Goal: Communication & Community: Answer question/provide support

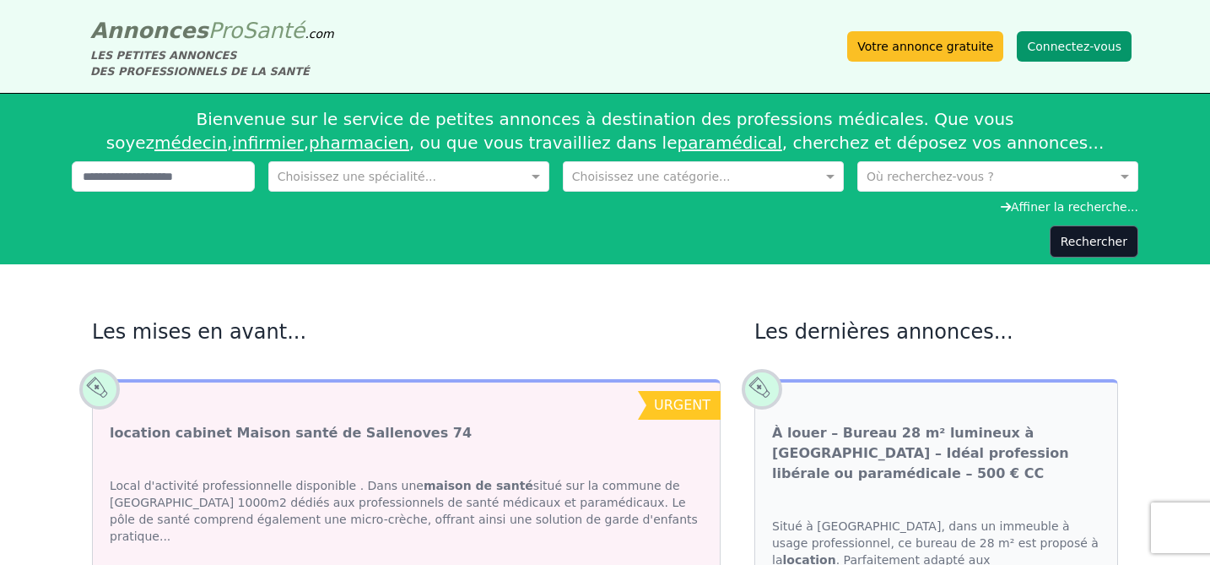
click at [1088, 49] on button "Connectez-vous" at bounding box center [1074, 46] width 115 height 30
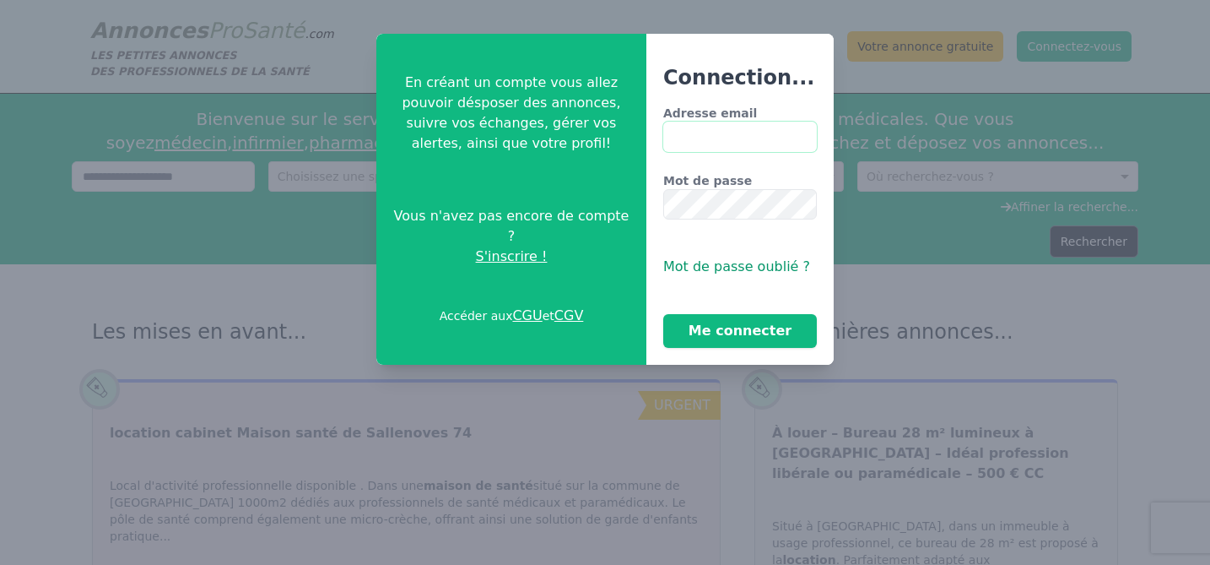
click at [722, 127] on input "Adresse email" at bounding box center [740, 137] width 154 height 30
type input "**********"
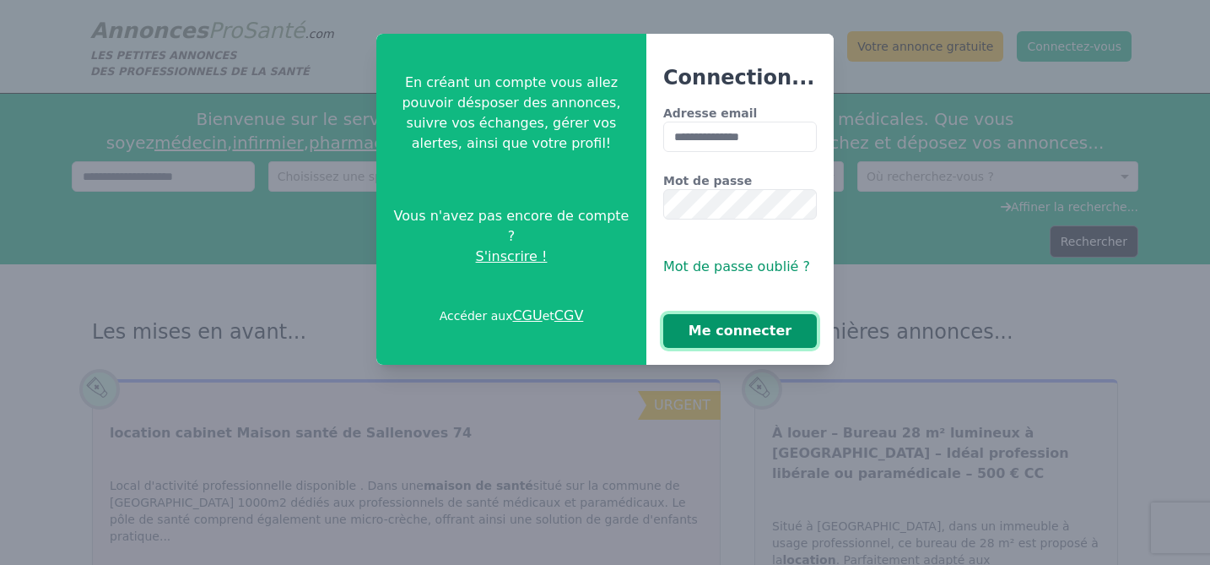
click at [738, 326] on button "Me connecter" at bounding box center [740, 331] width 154 height 34
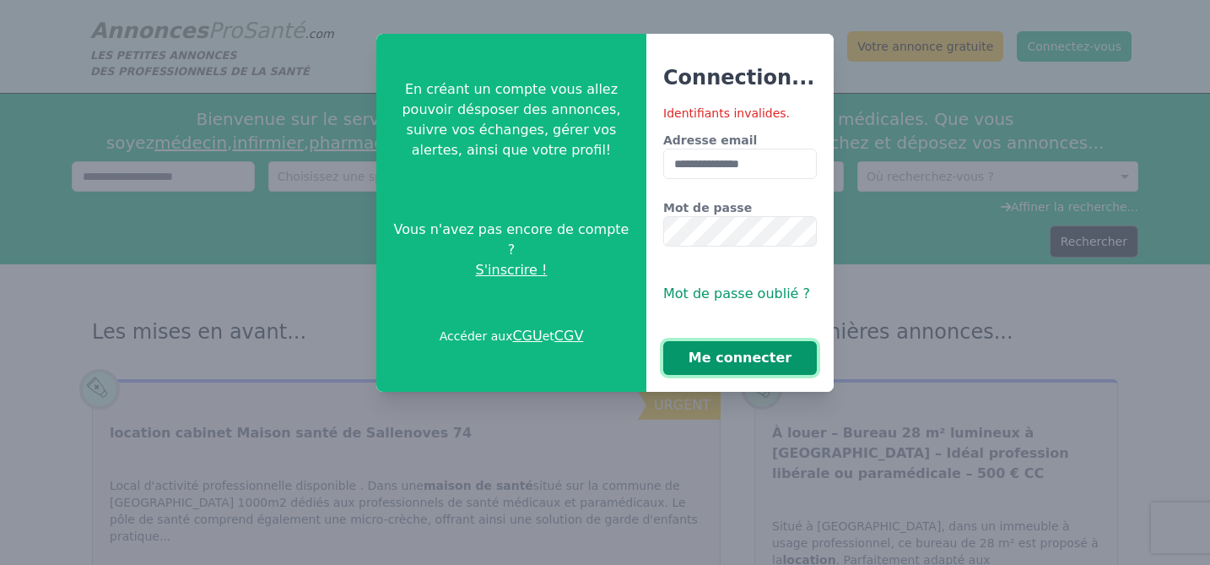
click at [755, 356] on button "Me connecter" at bounding box center [740, 358] width 154 height 34
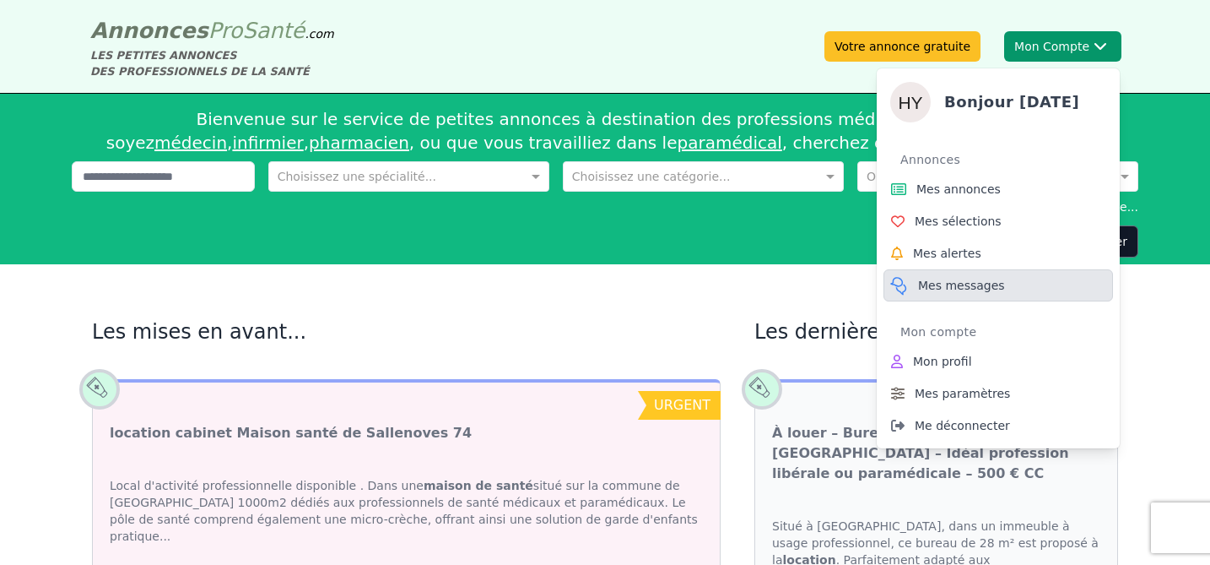
click at [982, 279] on span "Mes messages" at bounding box center [961, 285] width 87 height 17
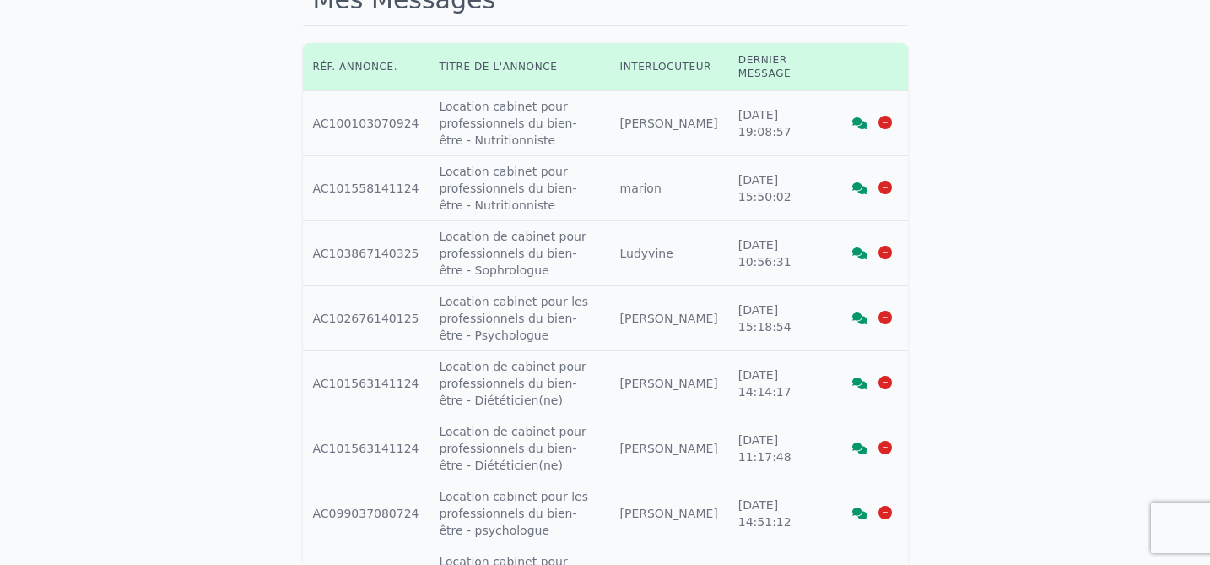
scroll to position [166, 0]
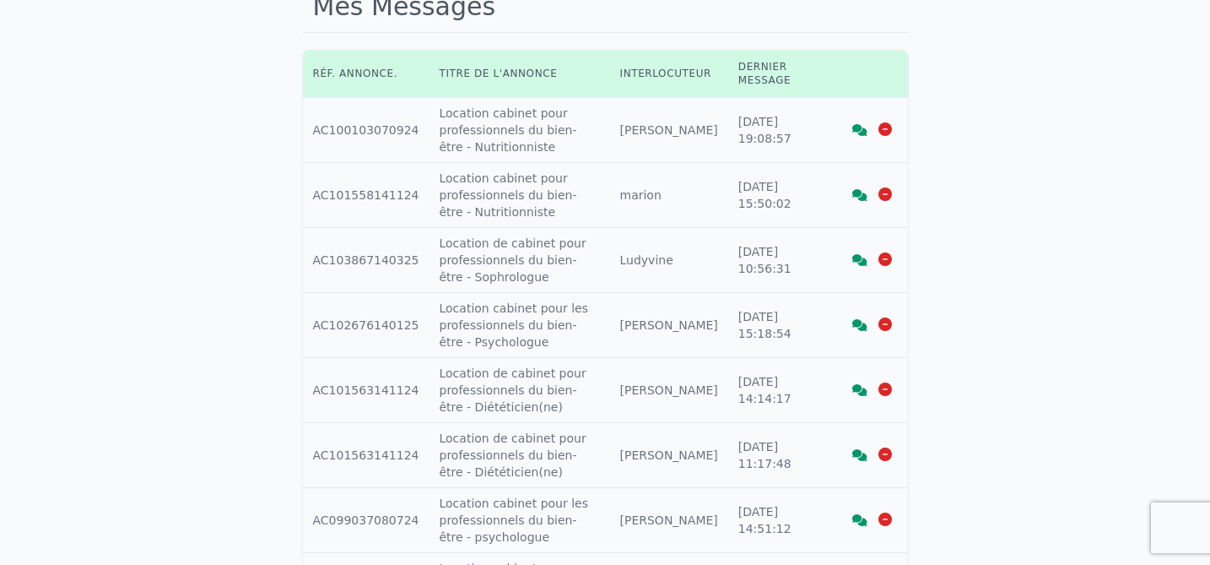
click at [688, 317] on td "Interlocuteur : [PERSON_NAME]" at bounding box center [669, 325] width 118 height 65
click at [858, 327] on icon at bounding box center [859, 325] width 15 height 12
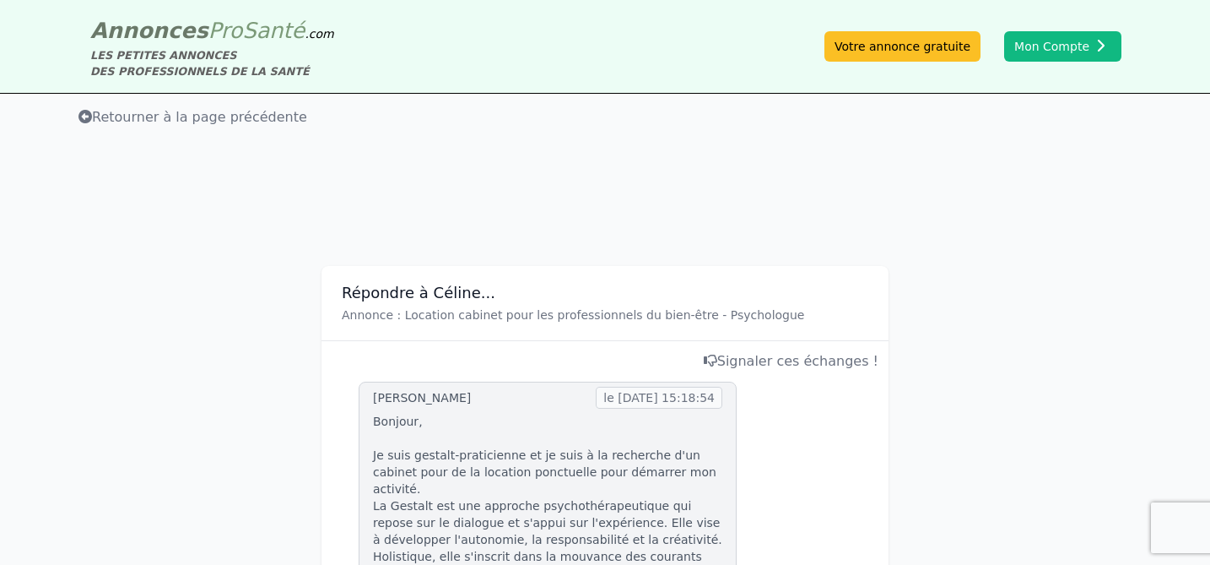
click at [121, 117] on span "Retourner à la page précédente" at bounding box center [192, 117] width 229 height 16
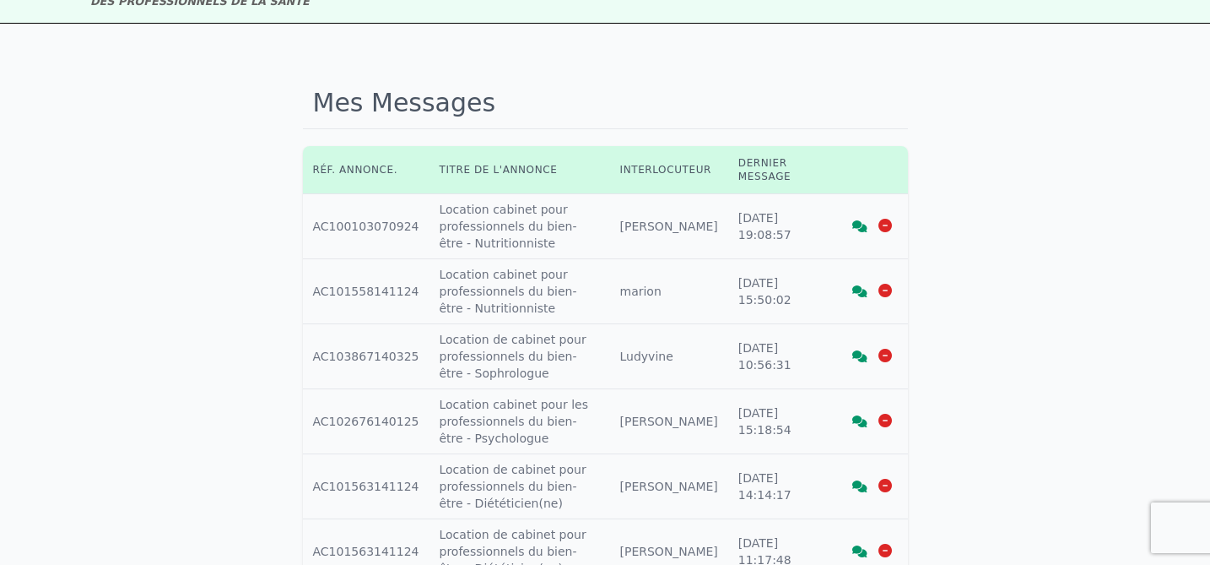
scroll to position [83, 0]
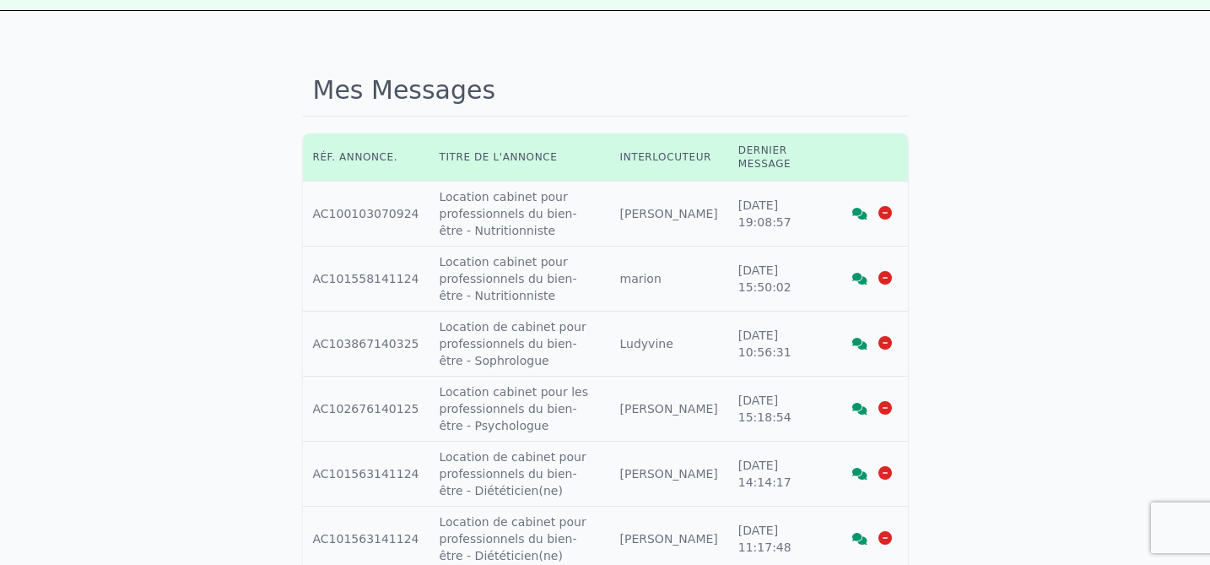
click at [857, 214] on icon at bounding box center [859, 214] width 15 height 12
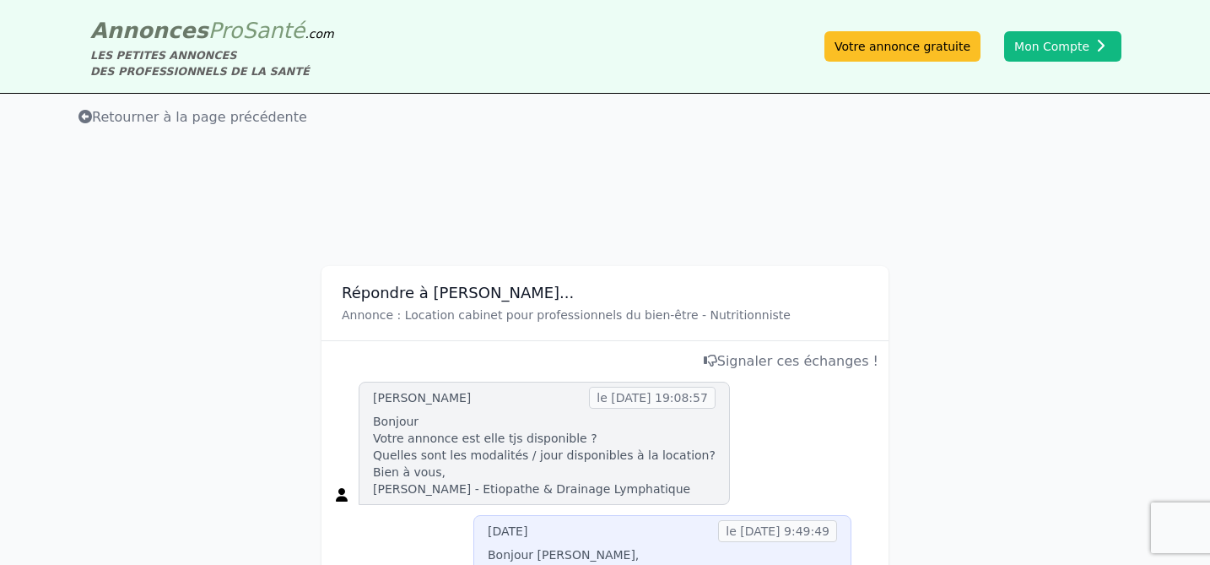
click at [136, 116] on span "Retourner à la page précédente" at bounding box center [192, 117] width 229 height 16
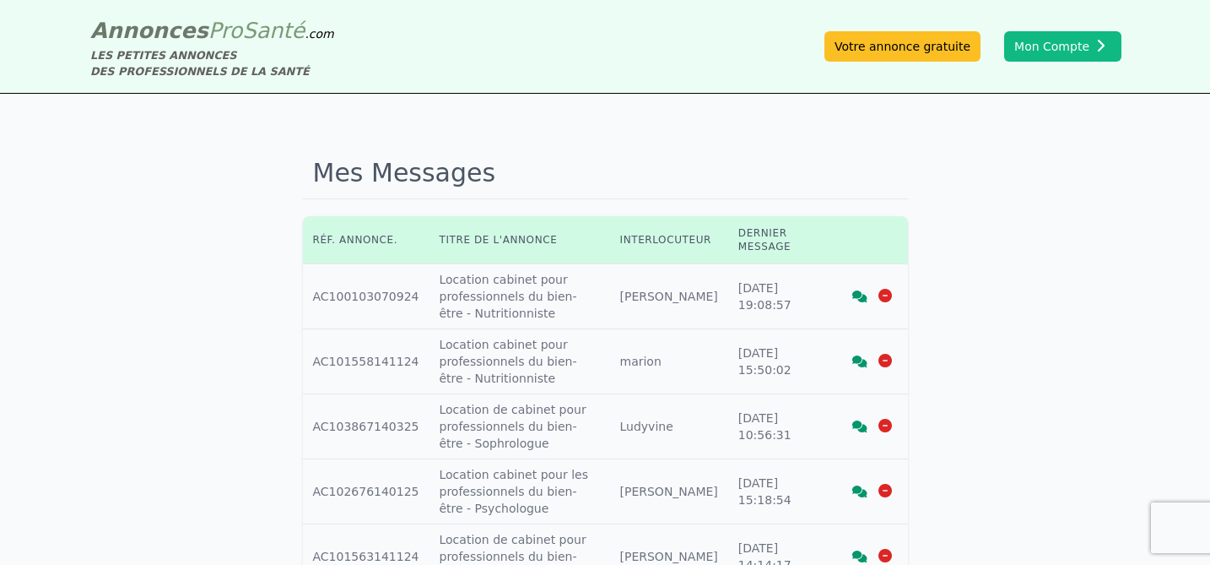
click at [888, 298] on icon at bounding box center [886, 296] width 14 height 14
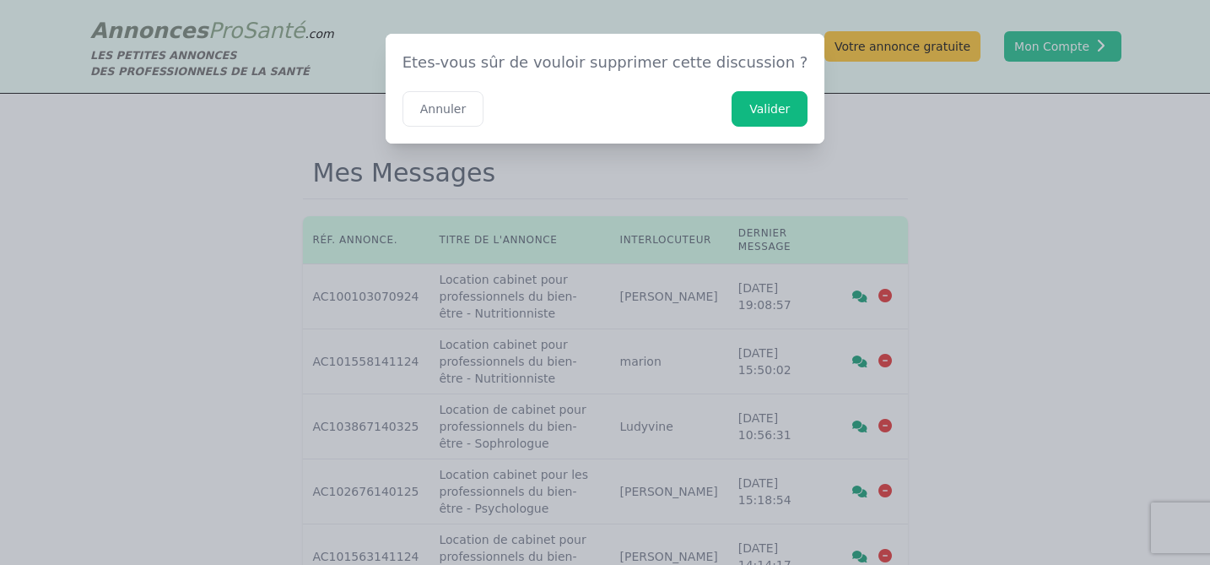
click at [738, 102] on button "Valider" at bounding box center [770, 108] width 76 height 35
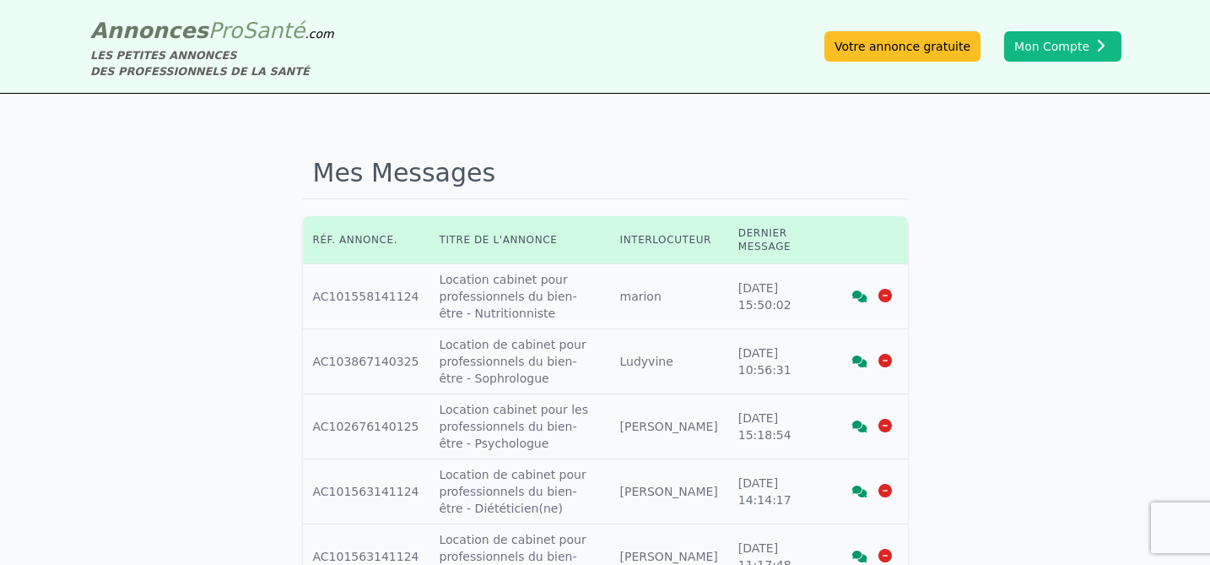
click at [863, 295] on icon at bounding box center [859, 296] width 15 height 12
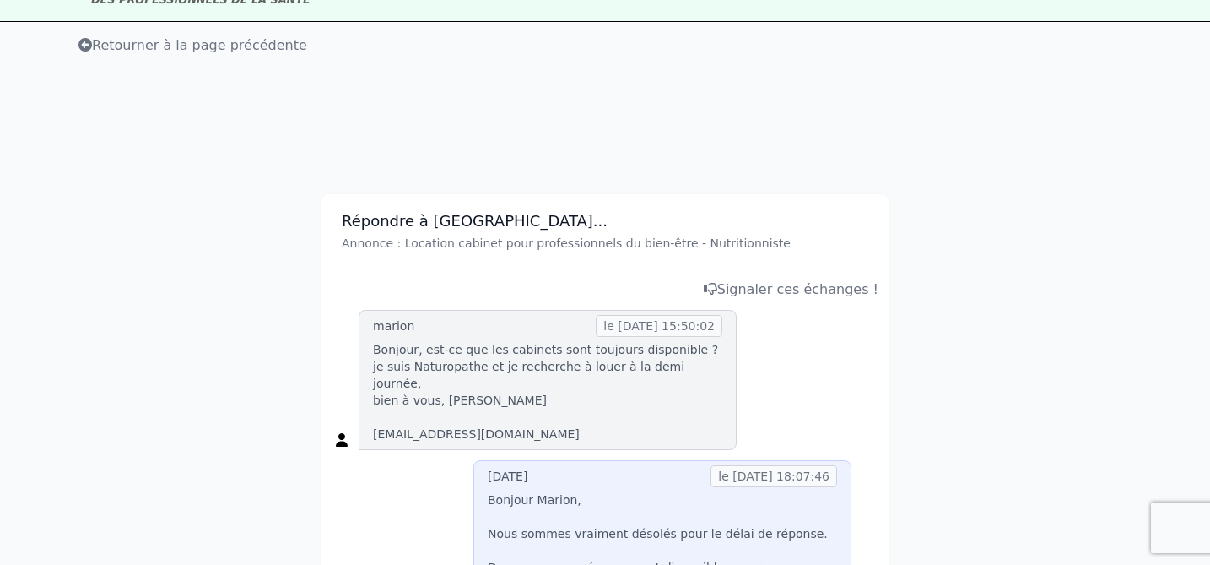
scroll to position [68, 0]
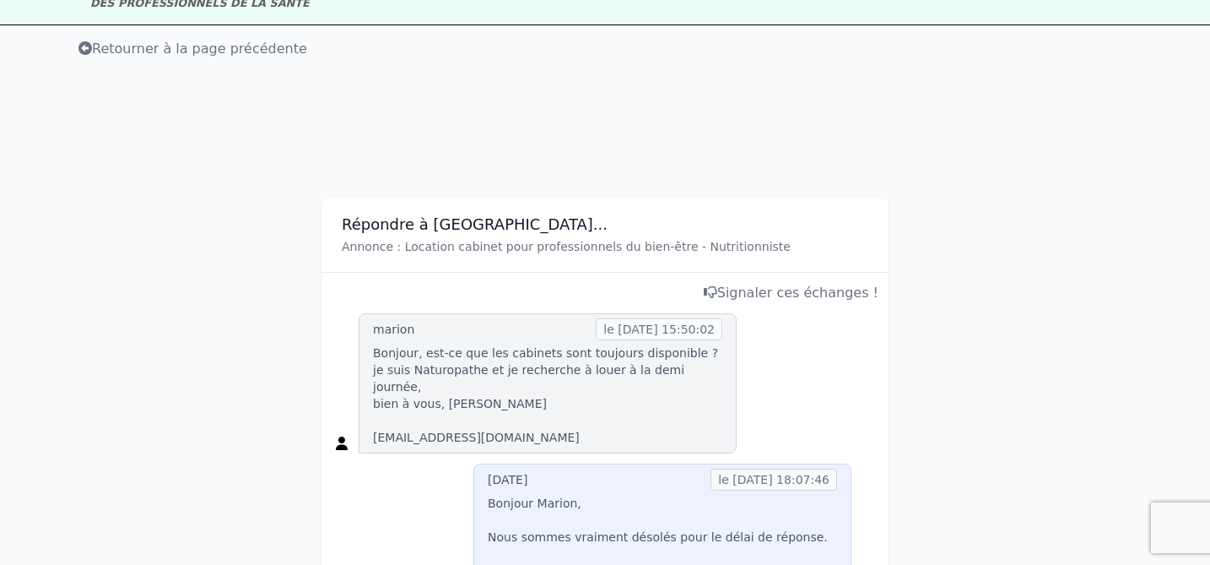
click at [161, 49] on span "Retourner à la page précédente" at bounding box center [192, 49] width 229 height 16
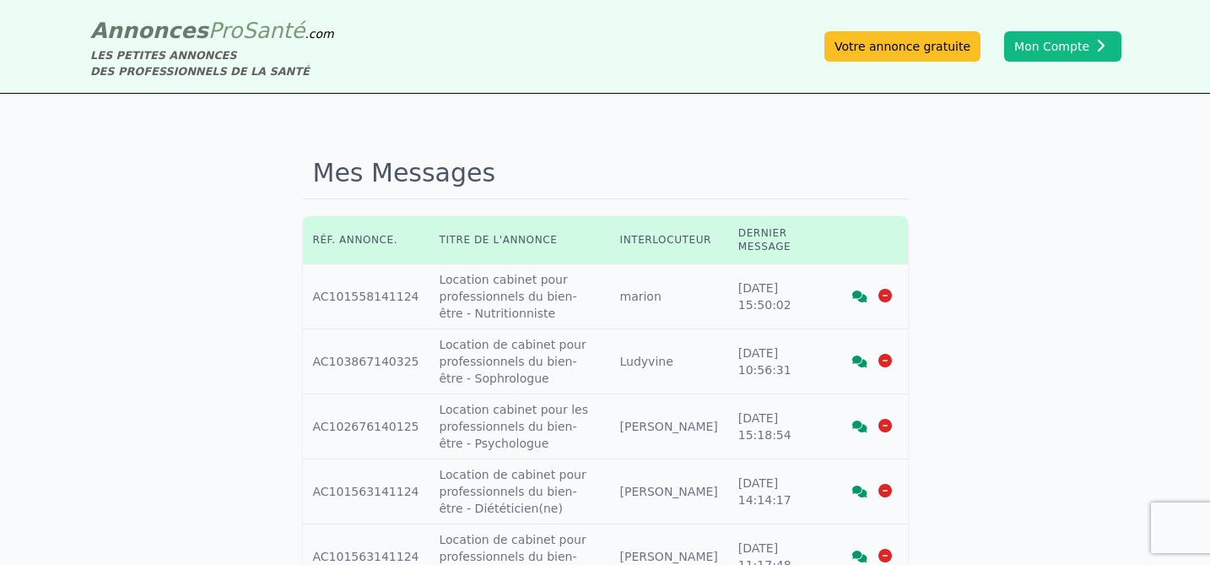
click at [887, 298] on icon at bounding box center [886, 296] width 14 height 14
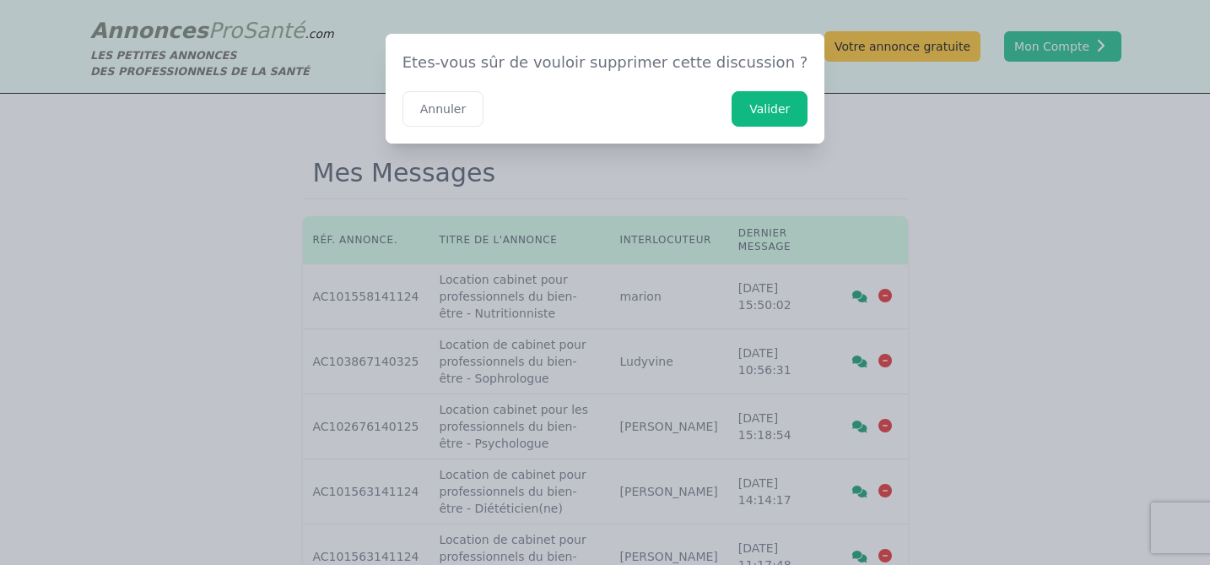
click at [746, 111] on button "Valider" at bounding box center [770, 108] width 76 height 35
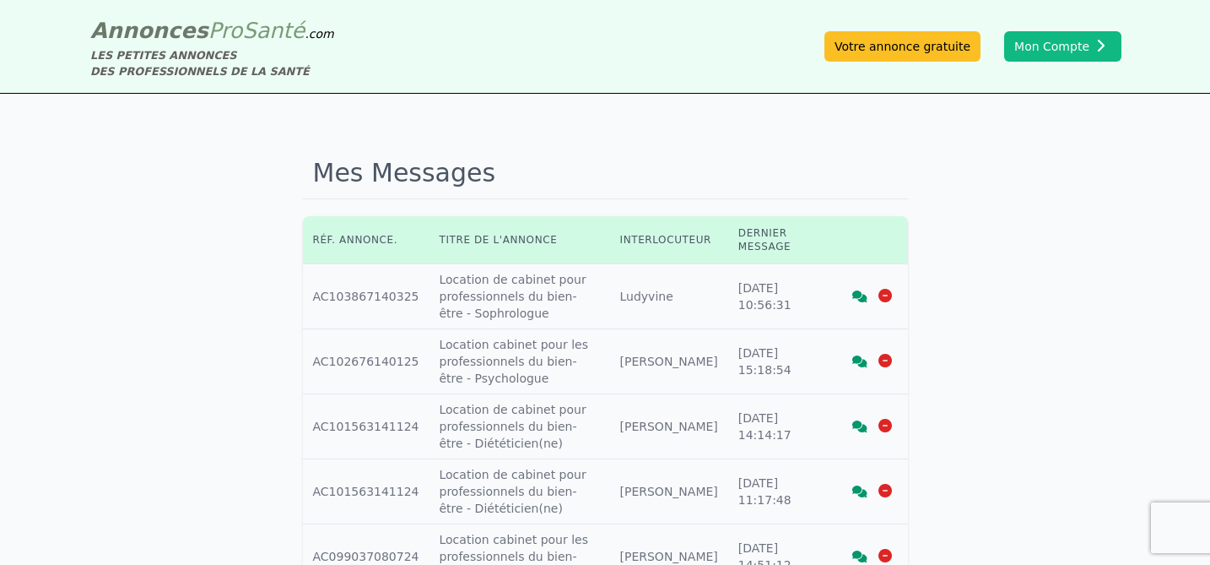
click at [860, 297] on icon at bounding box center [859, 296] width 15 height 12
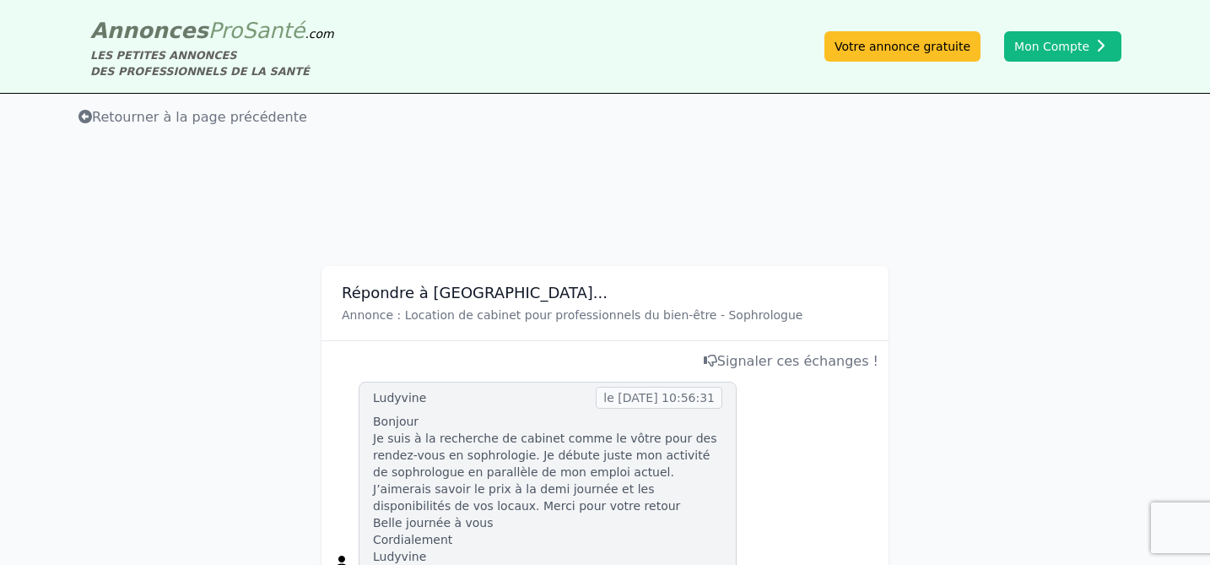
click at [234, 129] on div "Retourner à la page précédente" at bounding box center [605, 117] width 1210 height 47
click at [231, 117] on span "Retourner à la page précédente" at bounding box center [192, 117] width 229 height 16
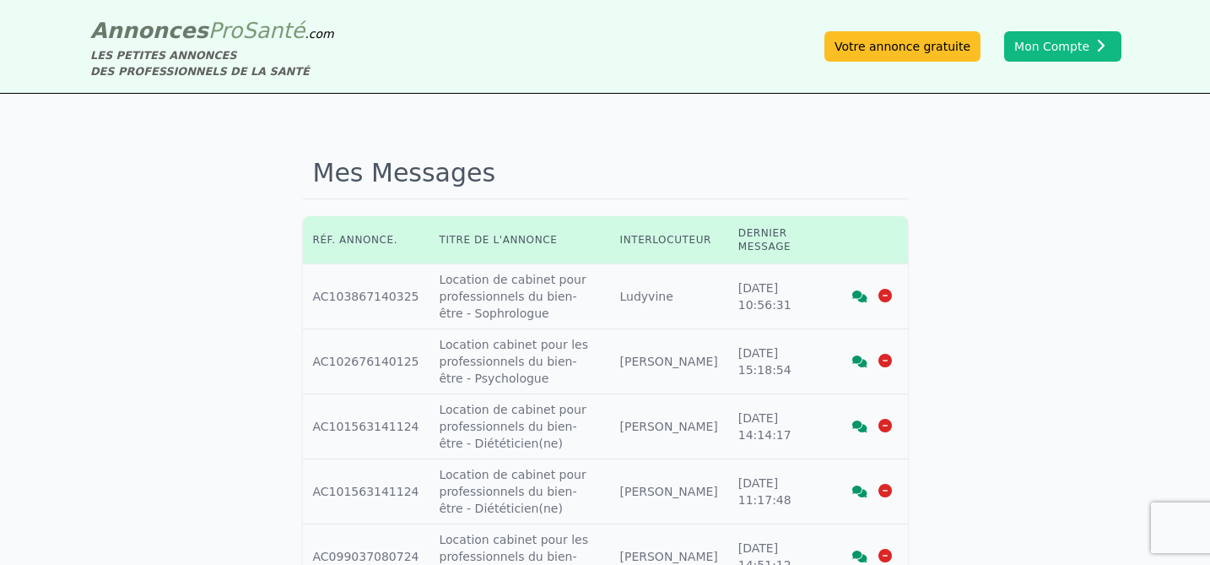
click at [884, 299] on icon at bounding box center [886, 296] width 14 height 14
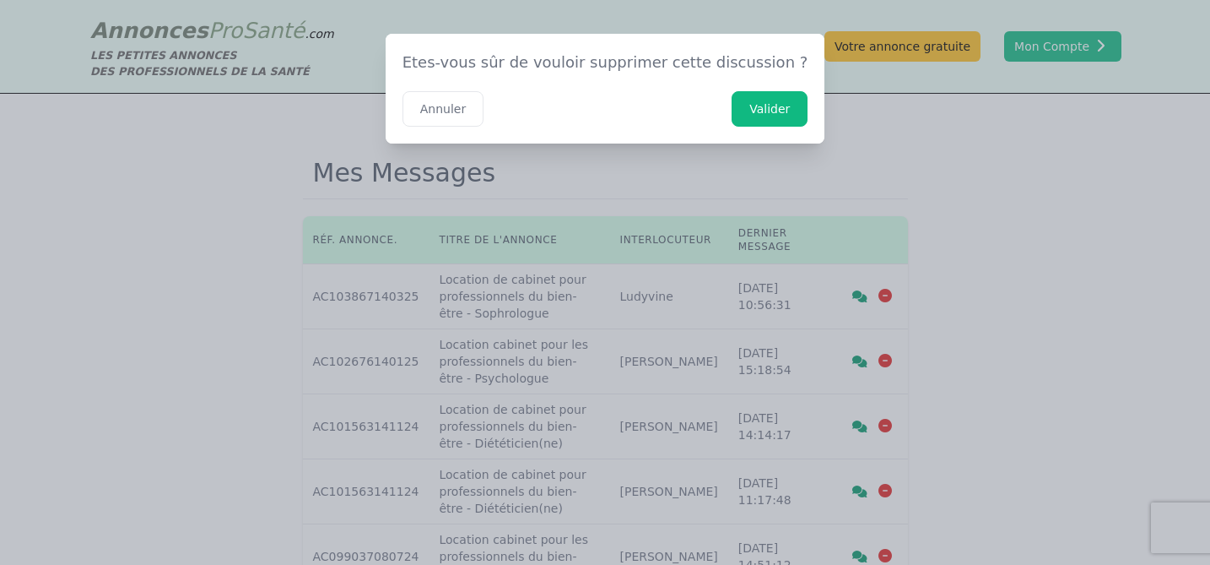
click at [733, 108] on button "Valider" at bounding box center [770, 108] width 76 height 35
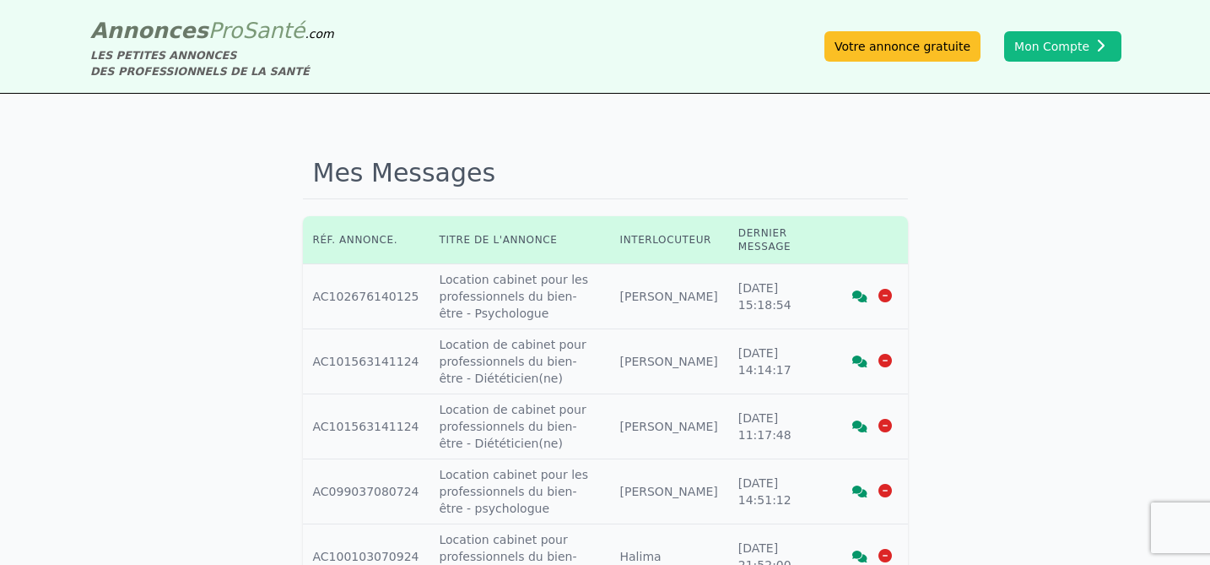
click at [866, 292] on icon at bounding box center [859, 296] width 15 height 12
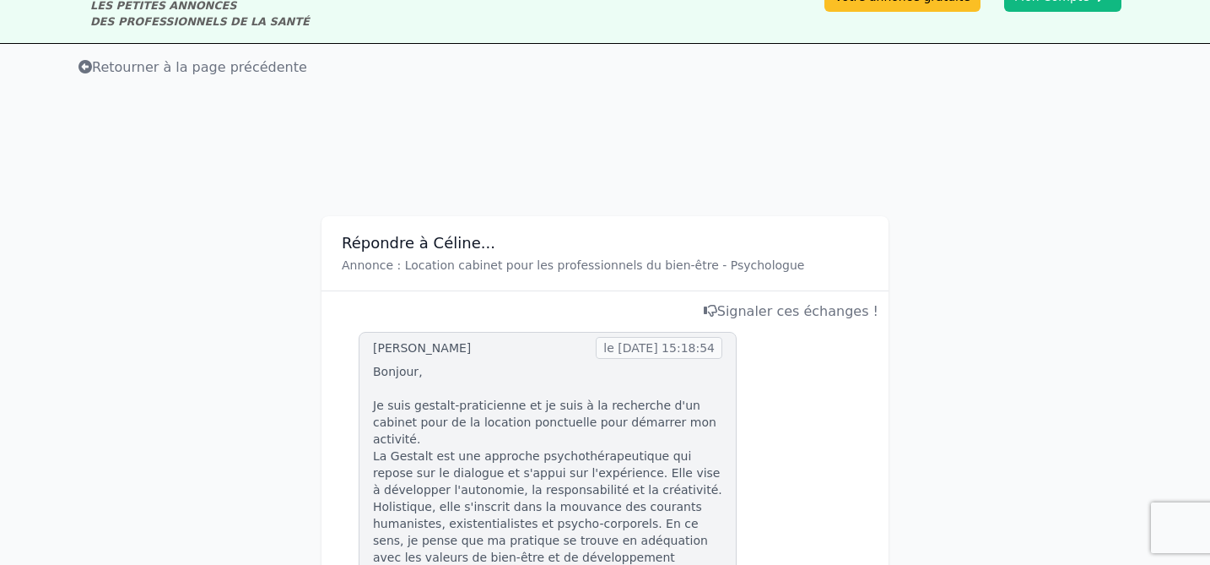
scroll to position [8, 0]
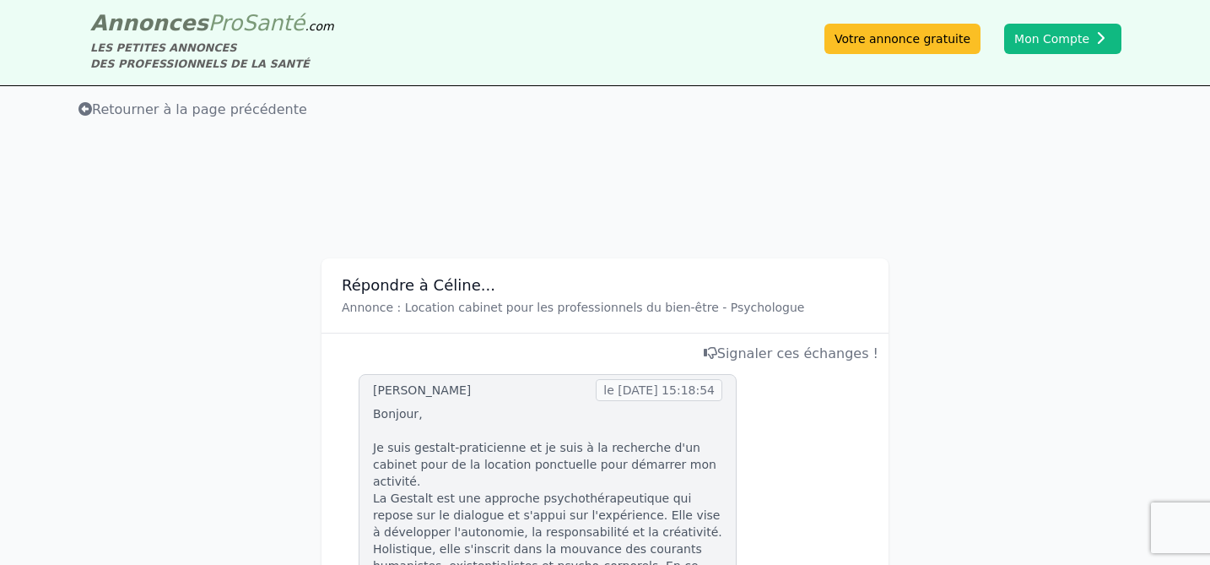
click at [142, 105] on span "Retourner à la page précédente" at bounding box center [192, 109] width 229 height 16
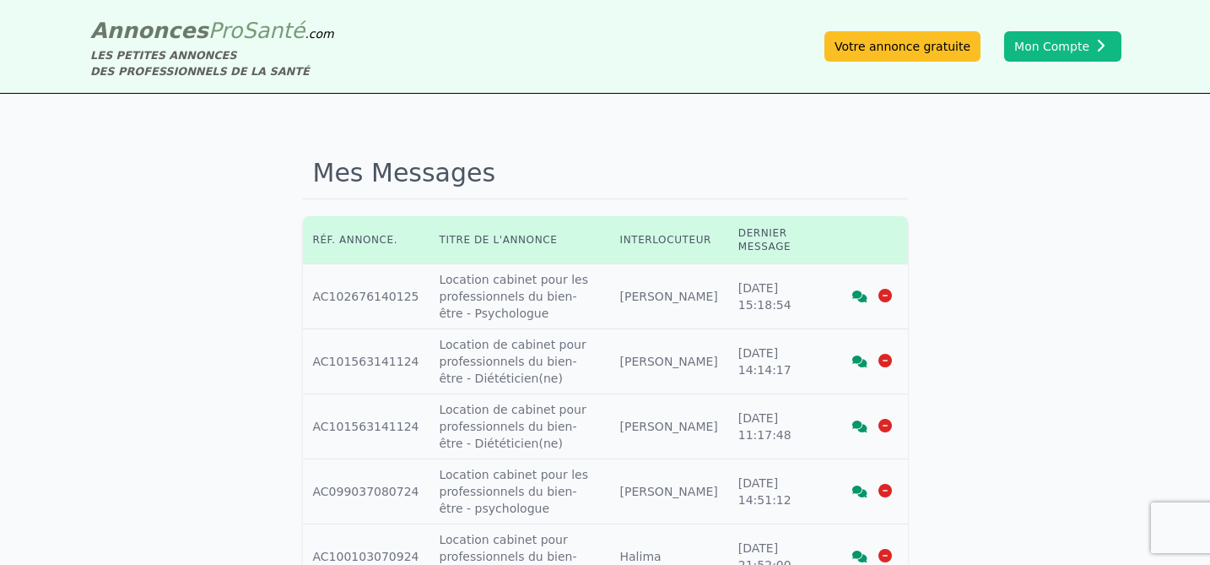
click at [887, 296] on icon at bounding box center [886, 296] width 14 height 14
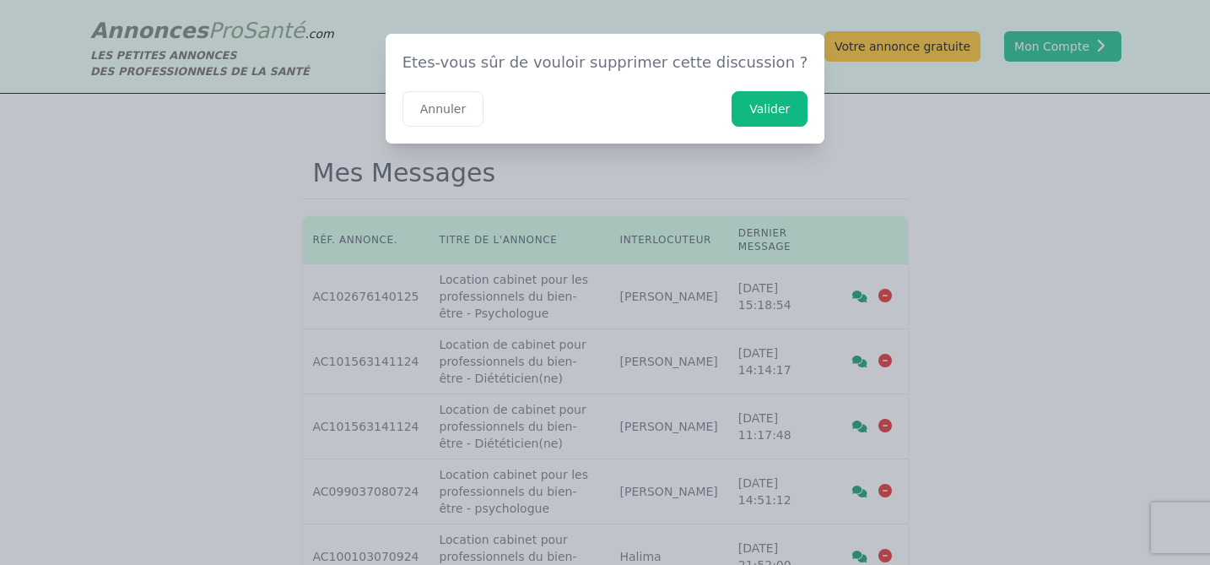
click at [742, 114] on button "Valider" at bounding box center [770, 108] width 76 height 35
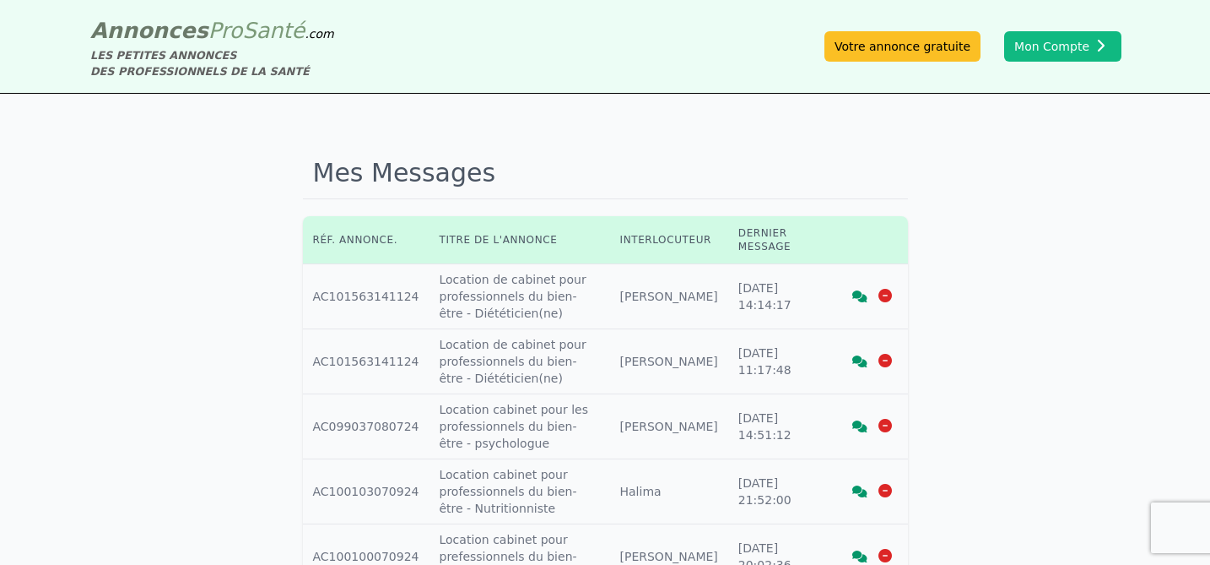
click at [857, 294] on icon at bounding box center [859, 296] width 15 height 12
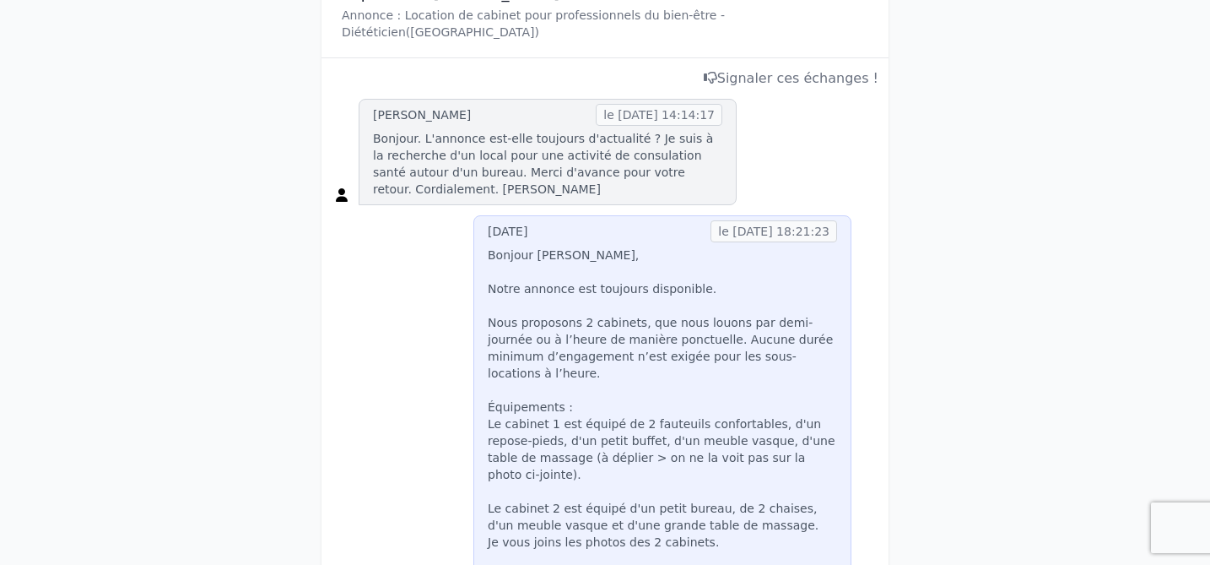
scroll to position [88, 0]
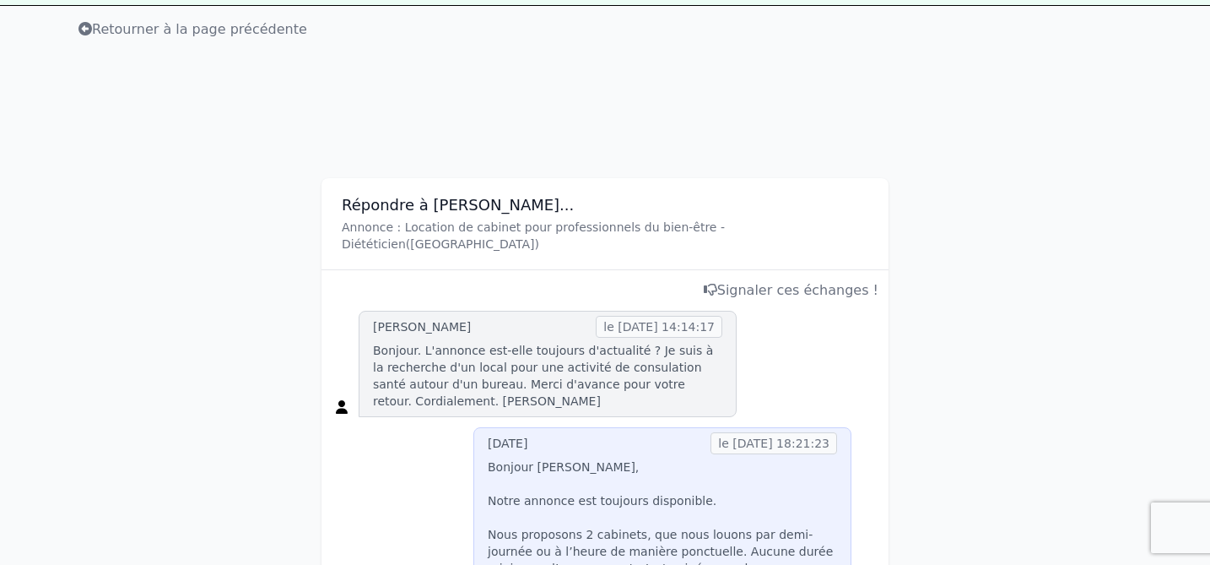
click at [184, 27] on span "Retourner à la page précédente" at bounding box center [192, 29] width 229 height 16
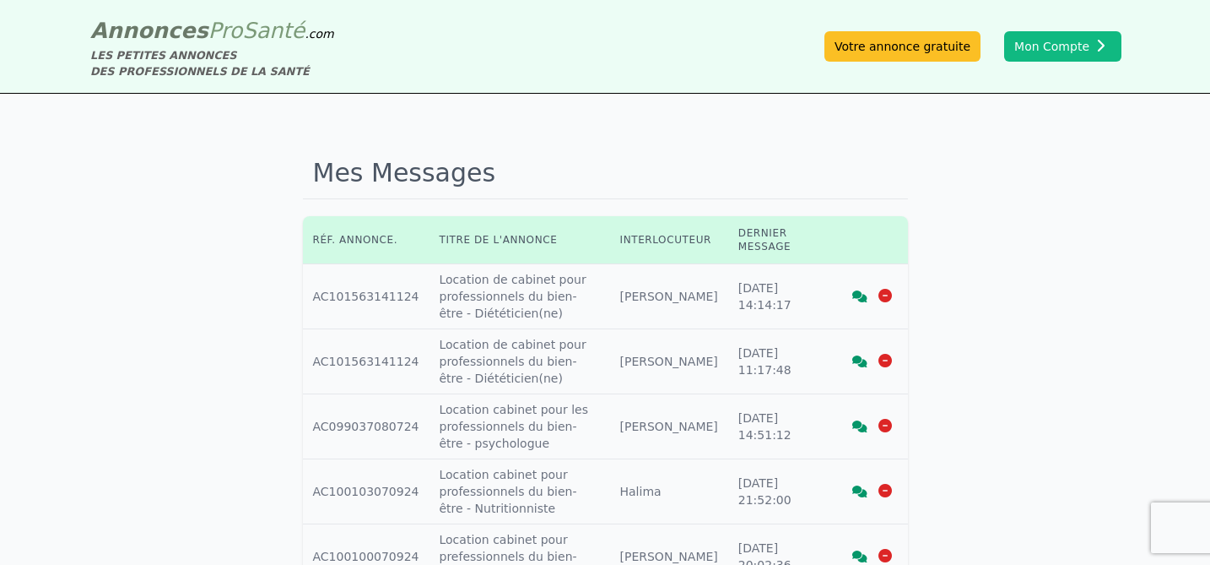
click at [886, 297] on icon at bounding box center [886, 296] width 14 height 14
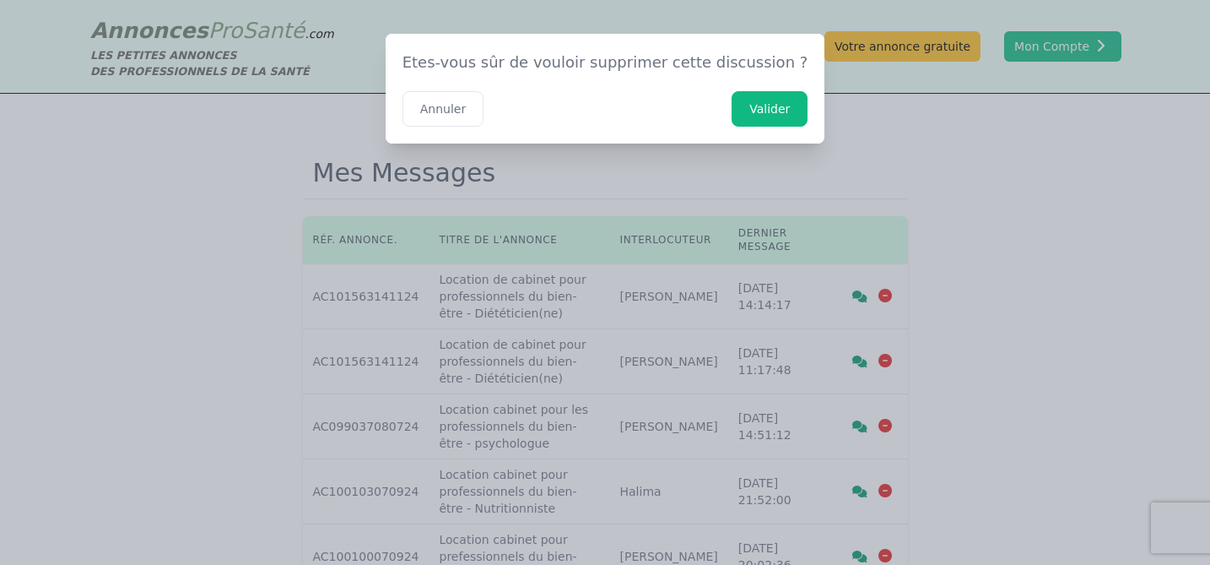
click at [765, 120] on button "Valider" at bounding box center [770, 108] width 76 height 35
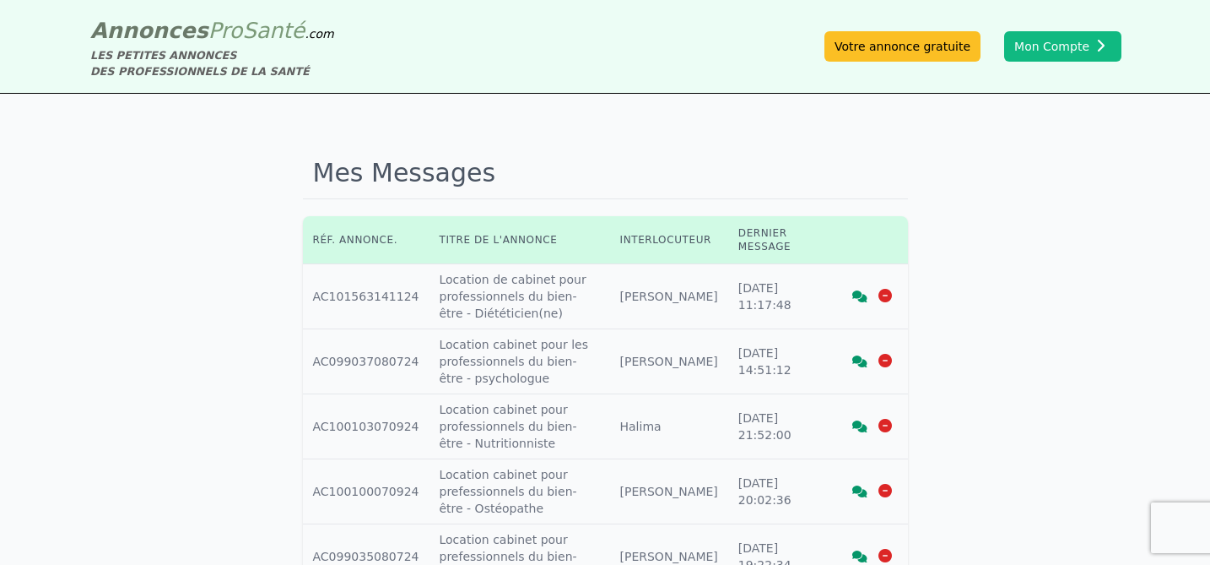
click at [860, 293] on icon at bounding box center [859, 296] width 15 height 12
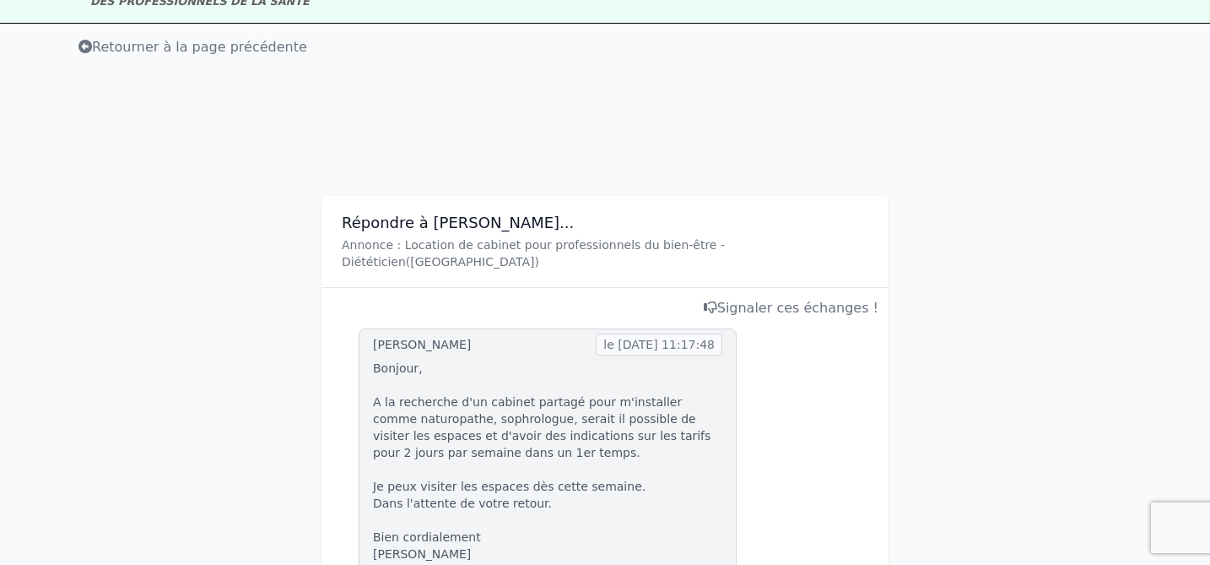
scroll to position [2, 0]
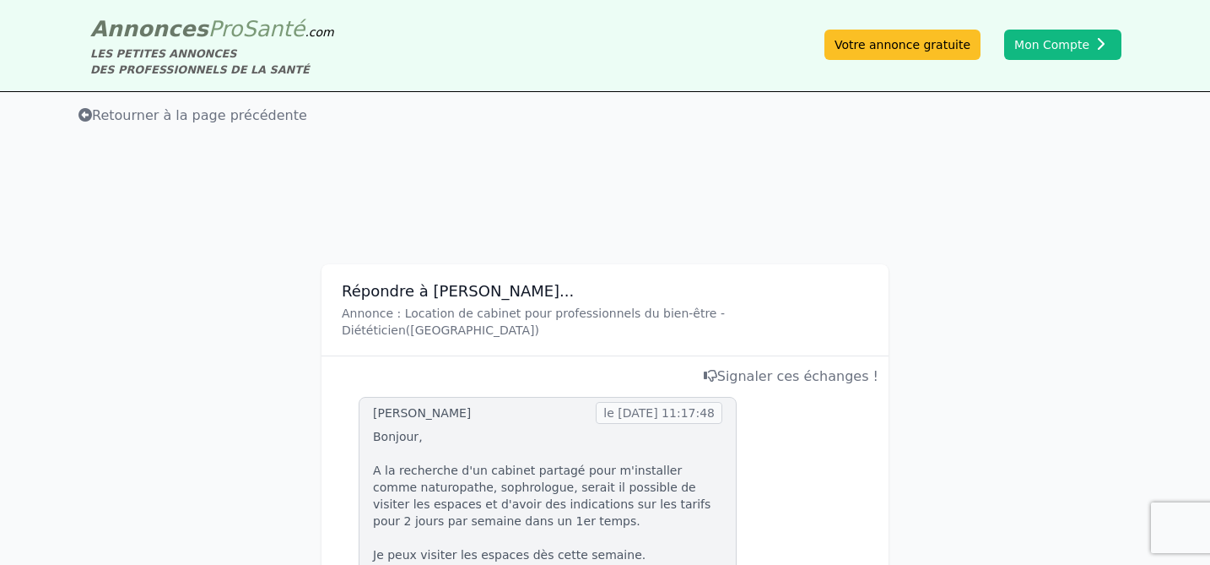
click at [169, 113] on span "Retourner à la page précédente" at bounding box center [192, 115] width 229 height 16
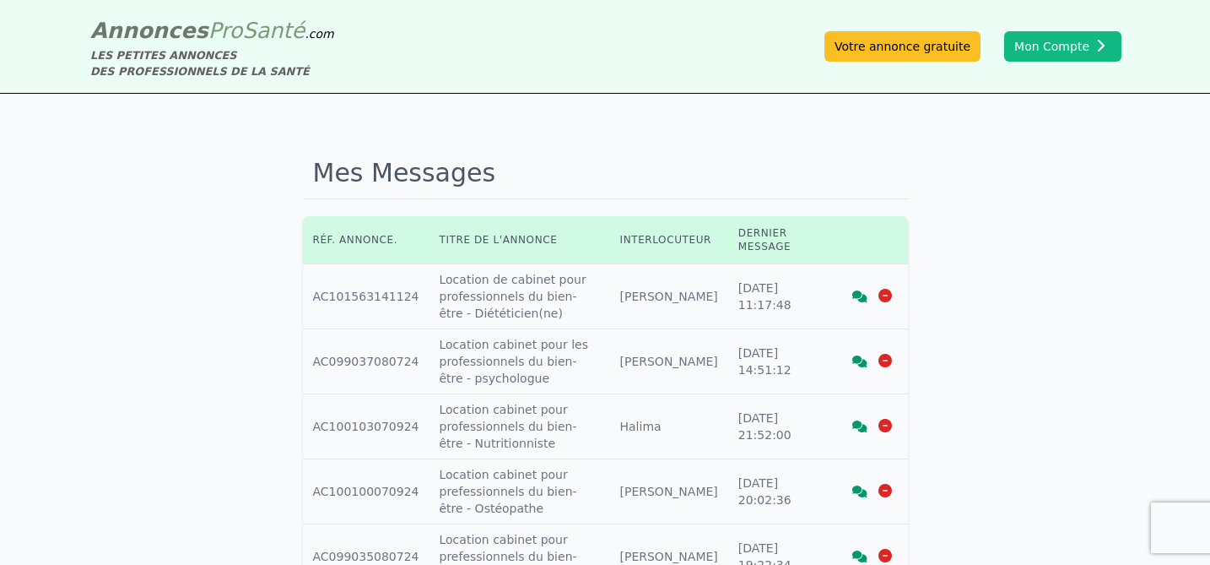
click at [886, 297] on icon at bounding box center [886, 296] width 14 height 14
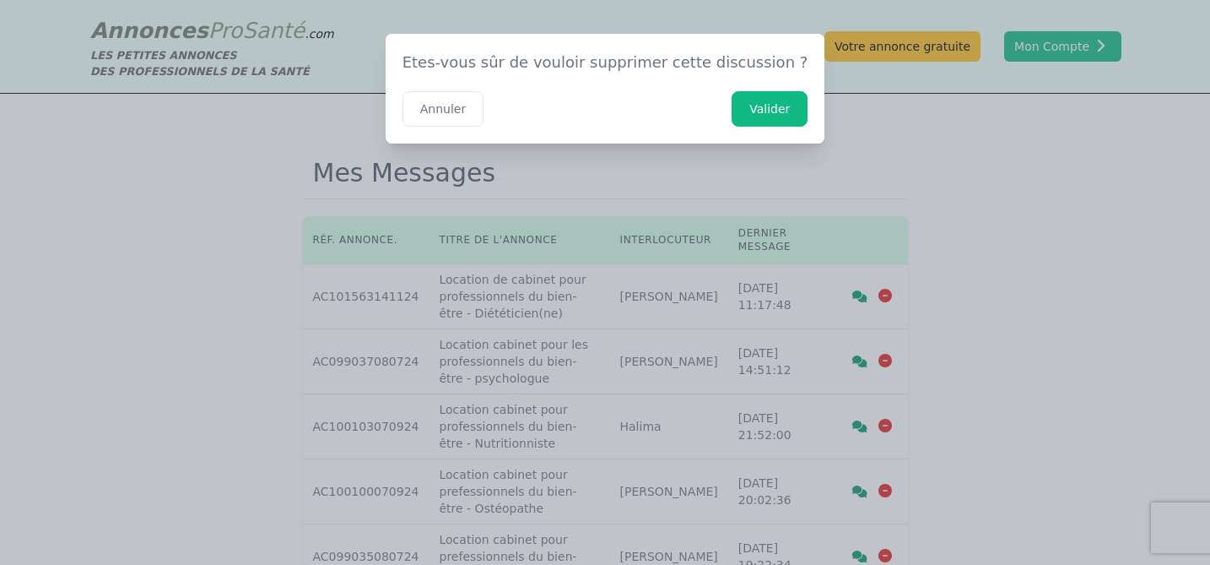
click at [732, 104] on button "Valider" at bounding box center [770, 108] width 76 height 35
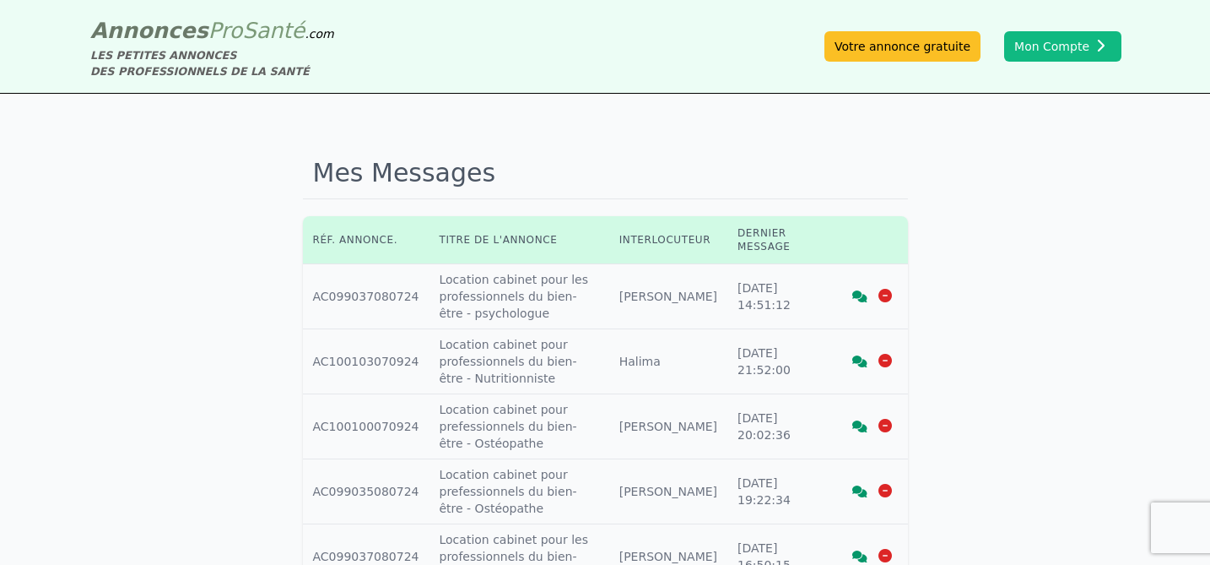
click at [858, 297] on icon at bounding box center [859, 296] width 15 height 12
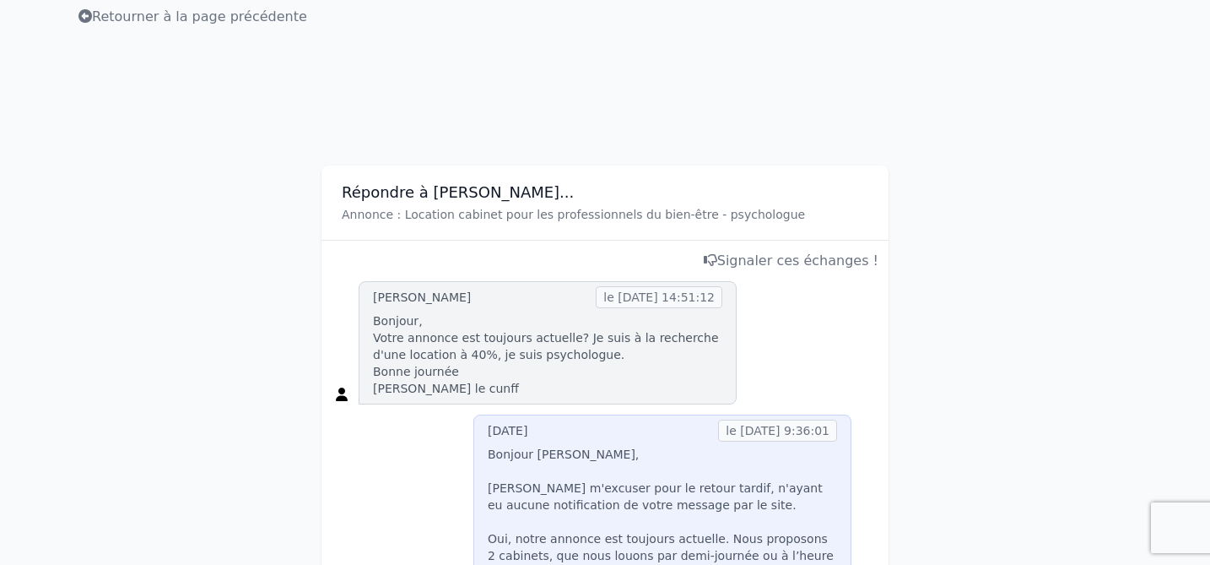
scroll to position [93, 0]
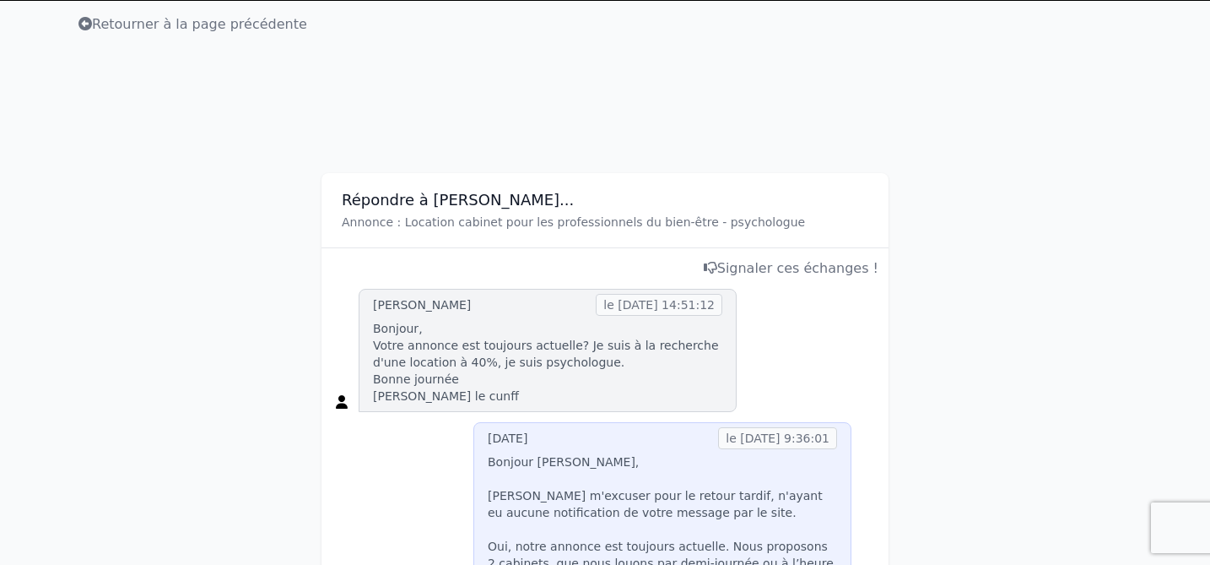
click at [110, 26] on span "Retourner à la page précédente" at bounding box center [192, 24] width 229 height 16
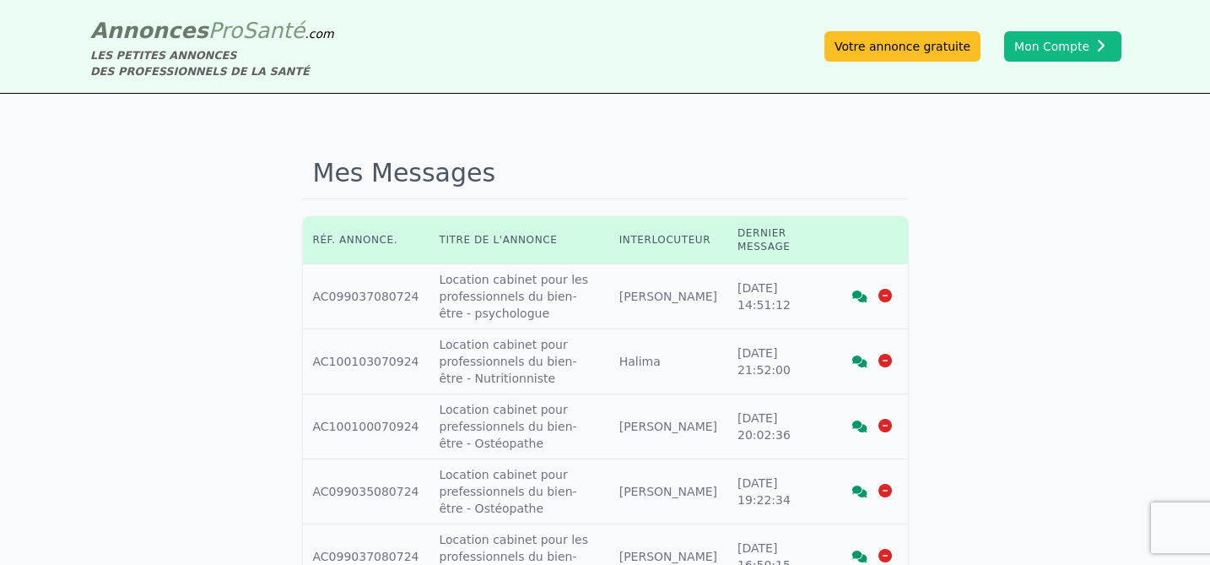
click at [886, 300] on icon at bounding box center [886, 296] width 14 height 14
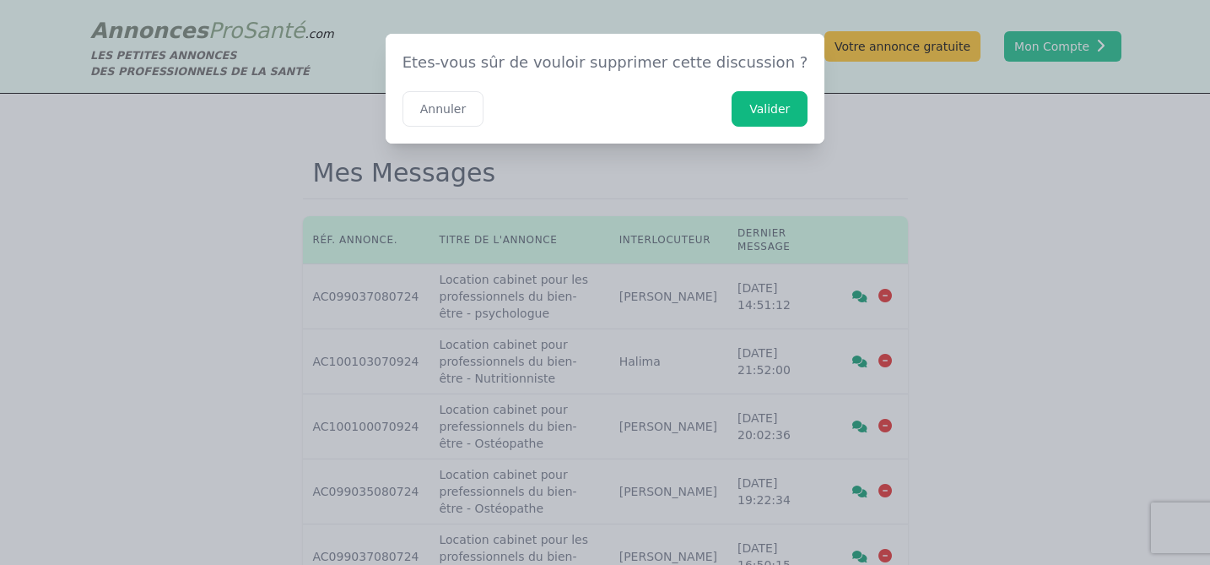
click at [770, 115] on button "Valider" at bounding box center [770, 108] width 76 height 35
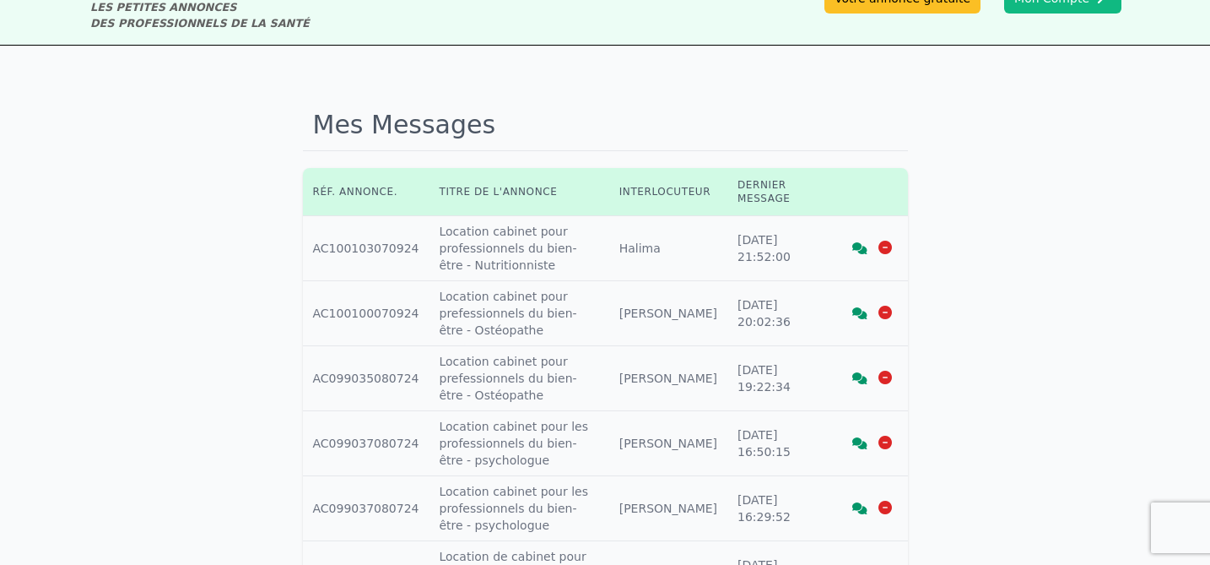
scroll to position [57, 0]
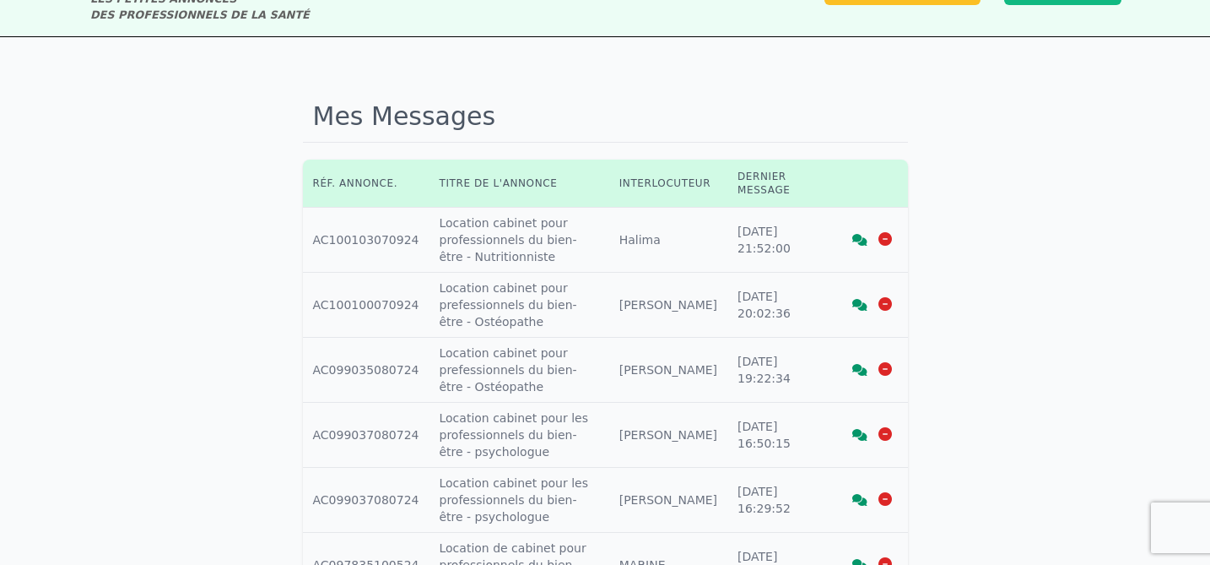
click at [857, 239] on icon at bounding box center [859, 240] width 15 height 12
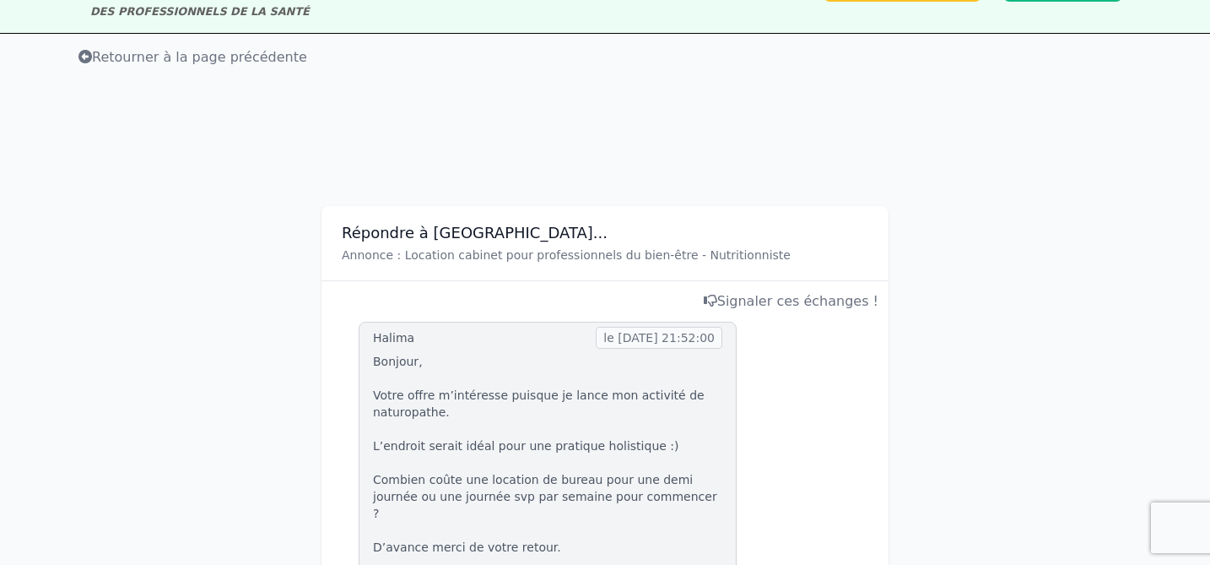
scroll to position [10, 0]
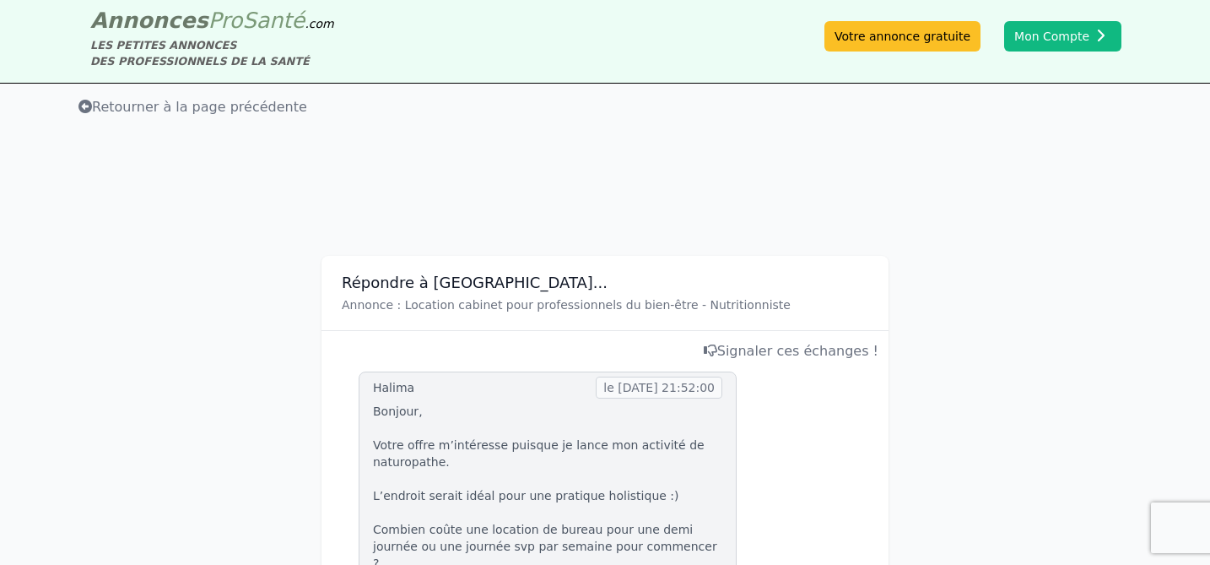
click at [207, 110] on span "Retourner à la page précédente" at bounding box center [192, 107] width 229 height 16
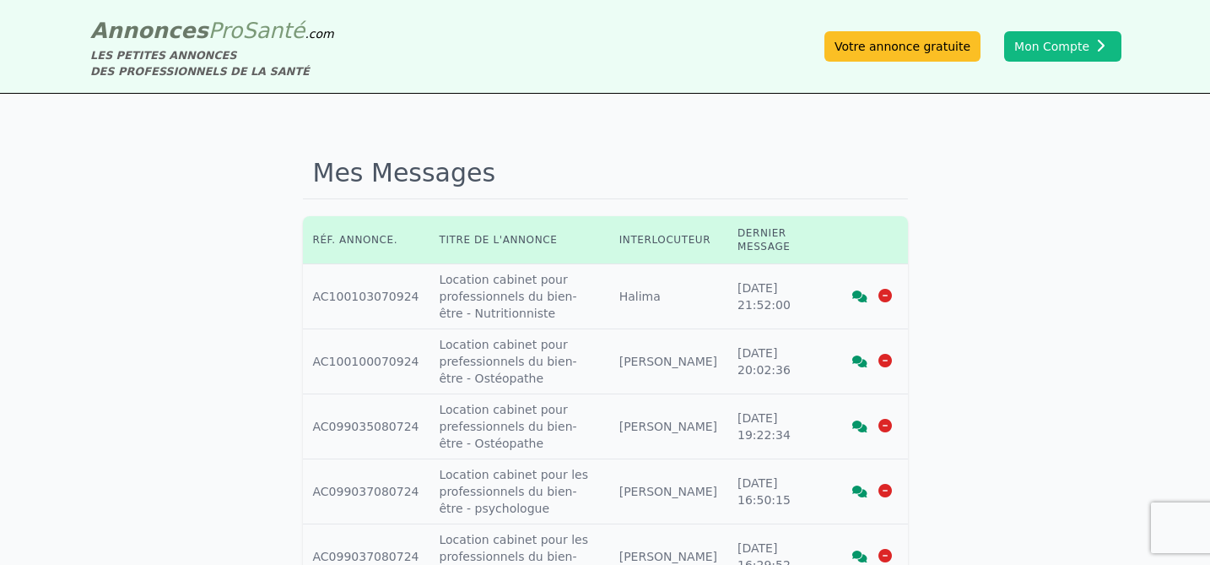
click at [885, 295] on icon at bounding box center [886, 296] width 14 height 14
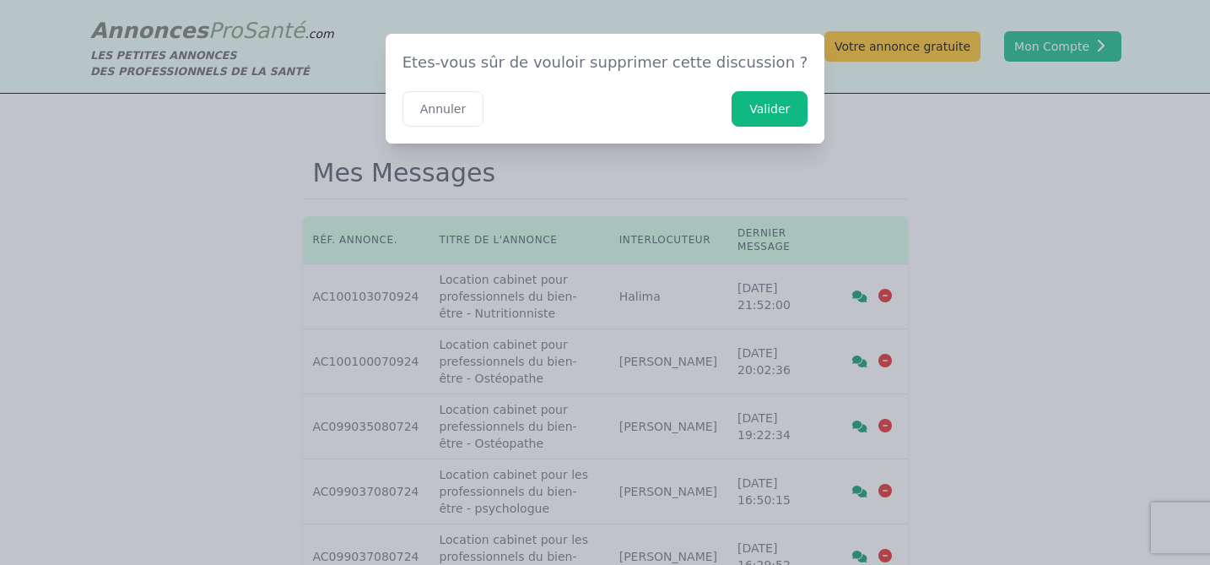
click at [763, 107] on button "Valider" at bounding box center [770, 108] width 76 height 35
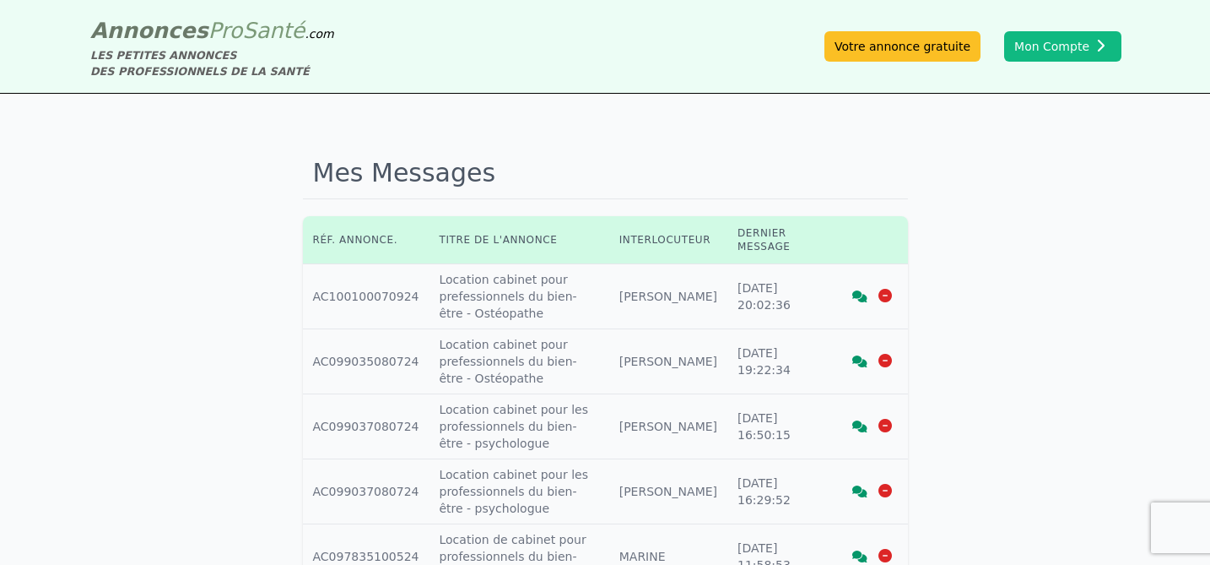
click at [859, 296] on icon at bounding box center [859, 296] width 15 height 12
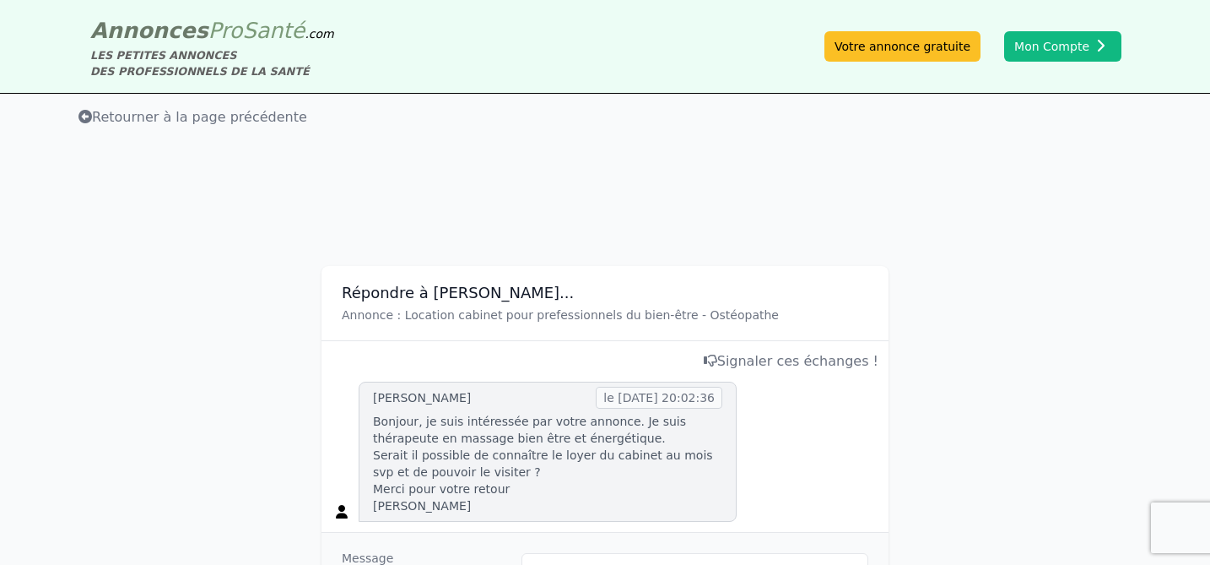
click at [253, 114] on span "Retourner à la page précédente" at bounding box center [192, 117] width 229 height 16
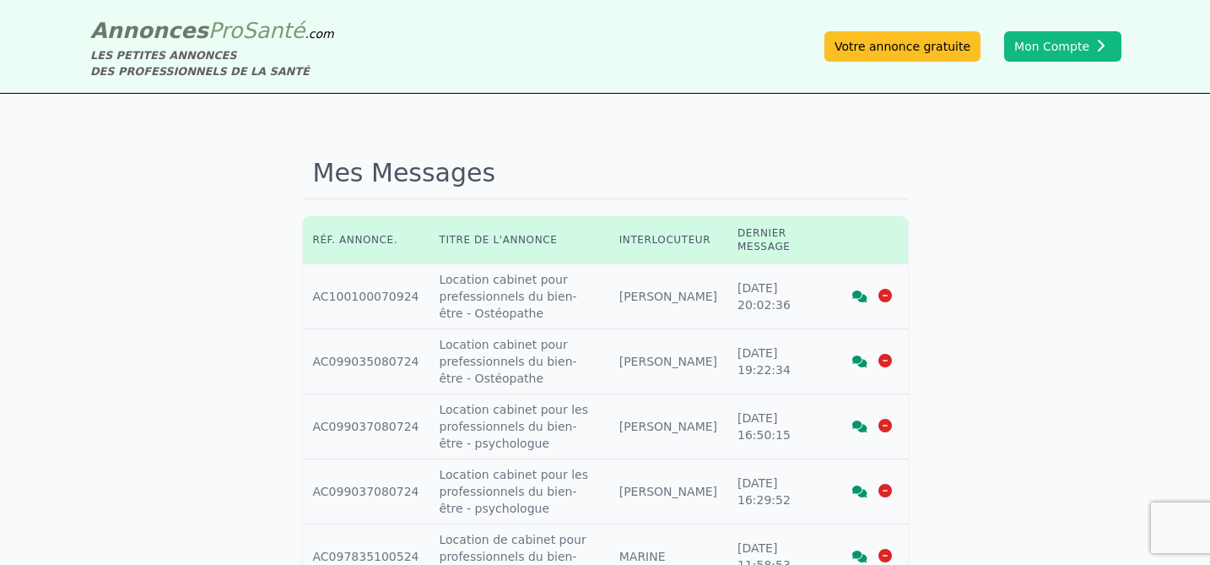
click at [863, 365] on icon at bounding box center [859, 361] width 15 height 12
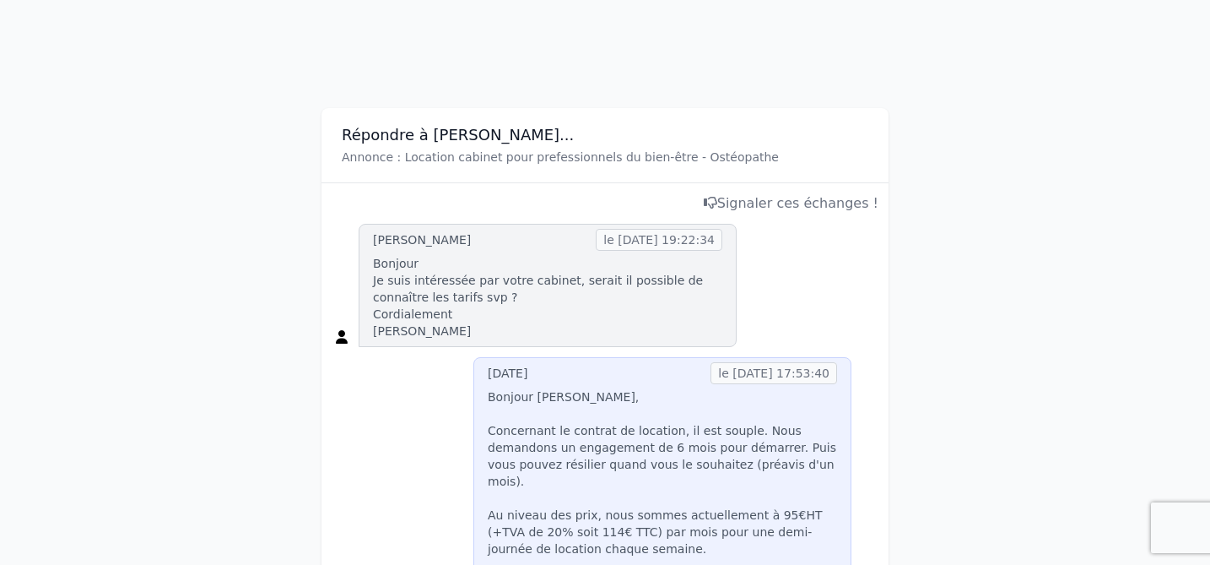
scroll to position [110, 0]
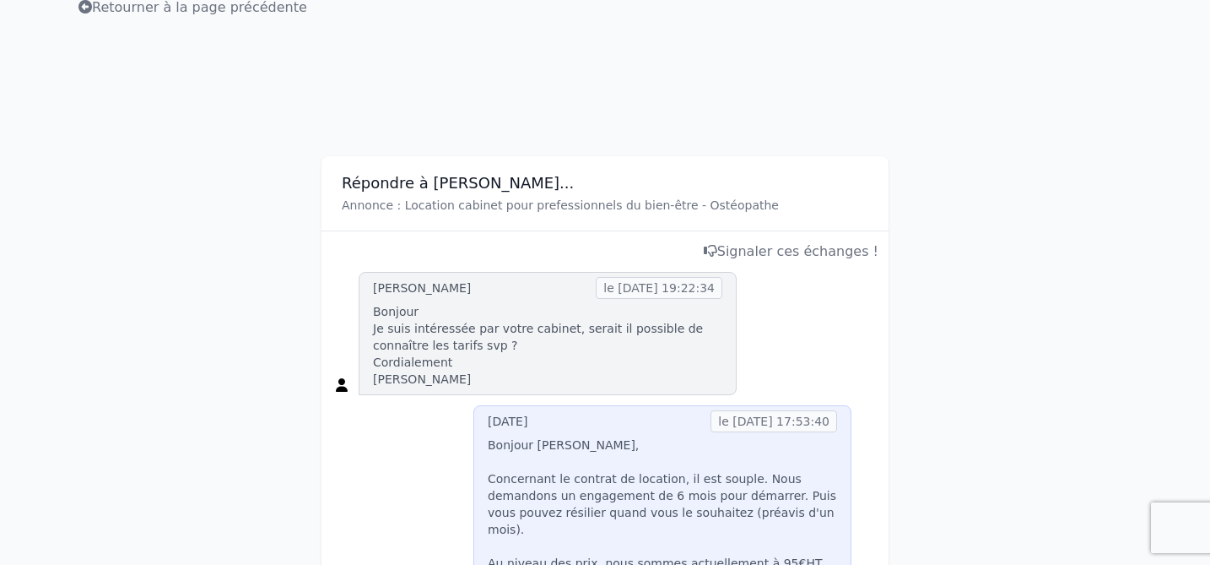
click at [114, 10] on span "Retourner à la page précédente" at bounding box center [192, 7] width 229 height 16
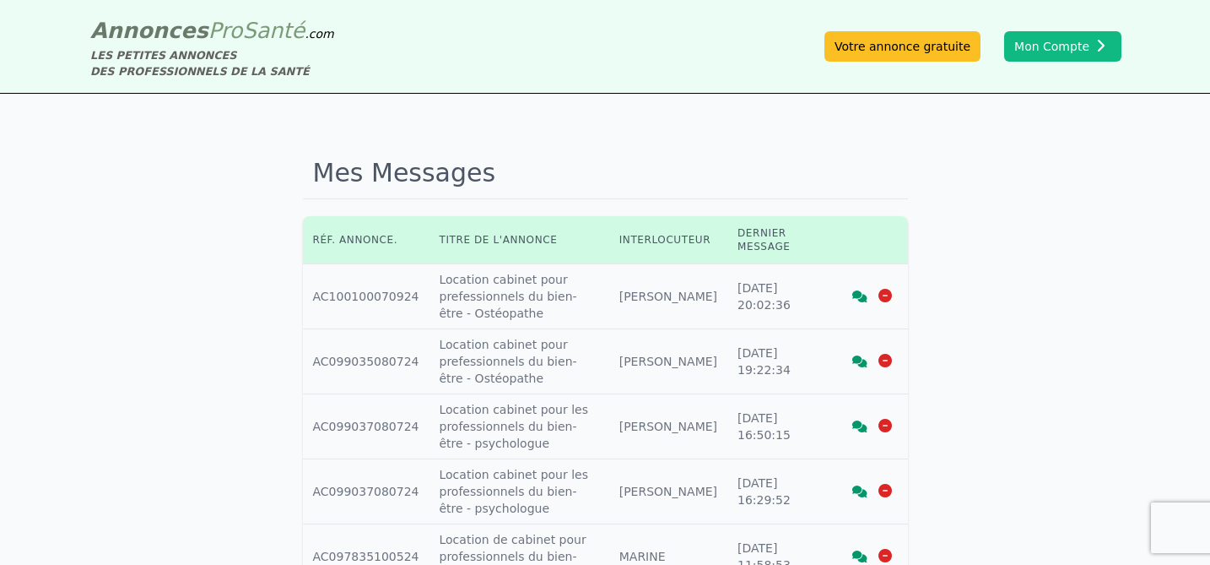
click at [857, 428] on icon at bounding box center [859, 426] width 15 height 12
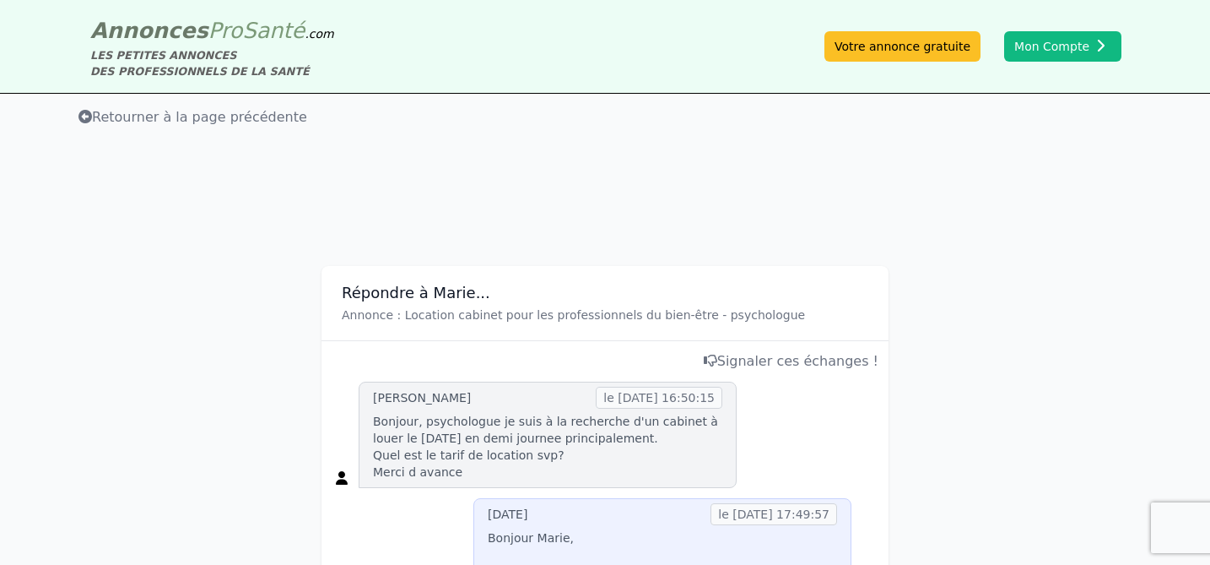
click at [244, 120] on span "Retourner à la page précédente" at bounding box center [192, 117] width 229 height 16
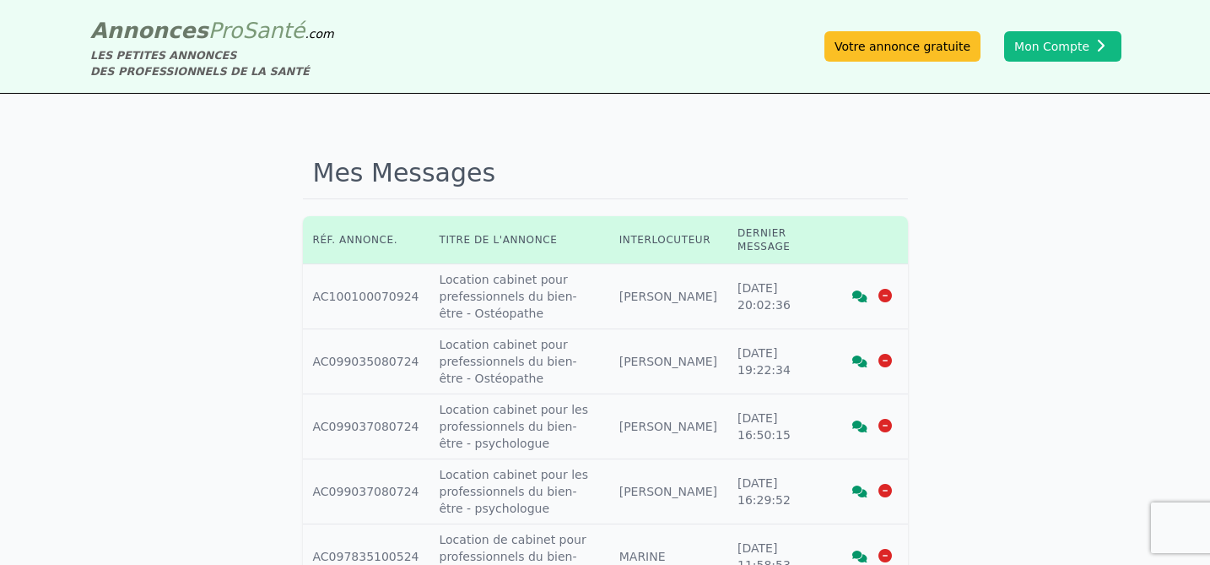
click at [885, 425] on icon at bounding box center [886, 426] width 14 height 14
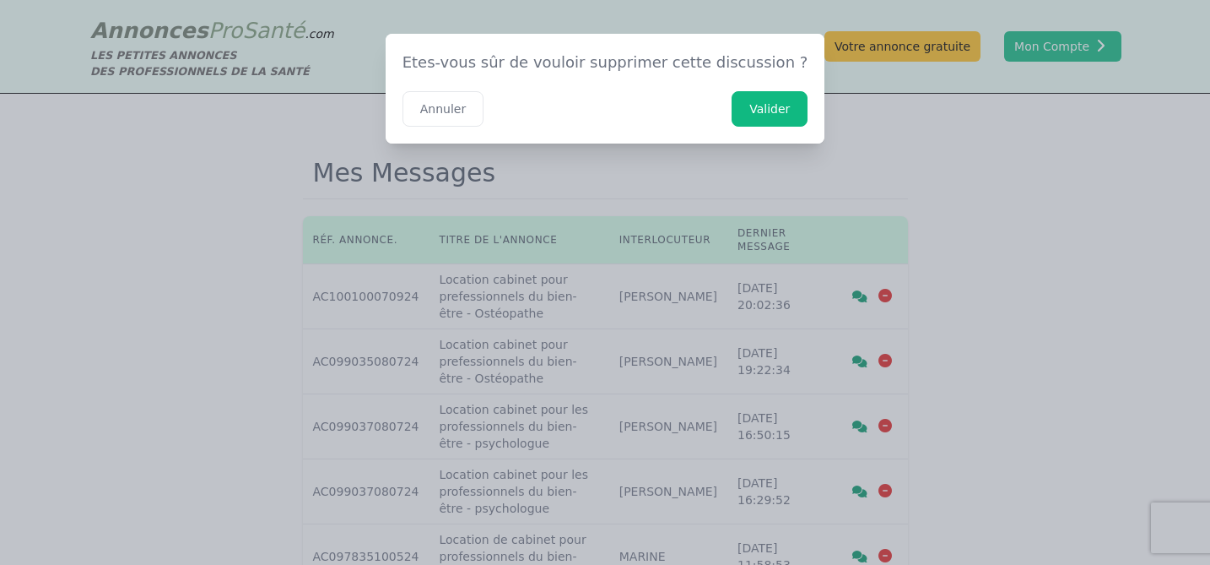
click at [756, 116] on button "Valider" at bounding box center [770, 108] width 76 height 35
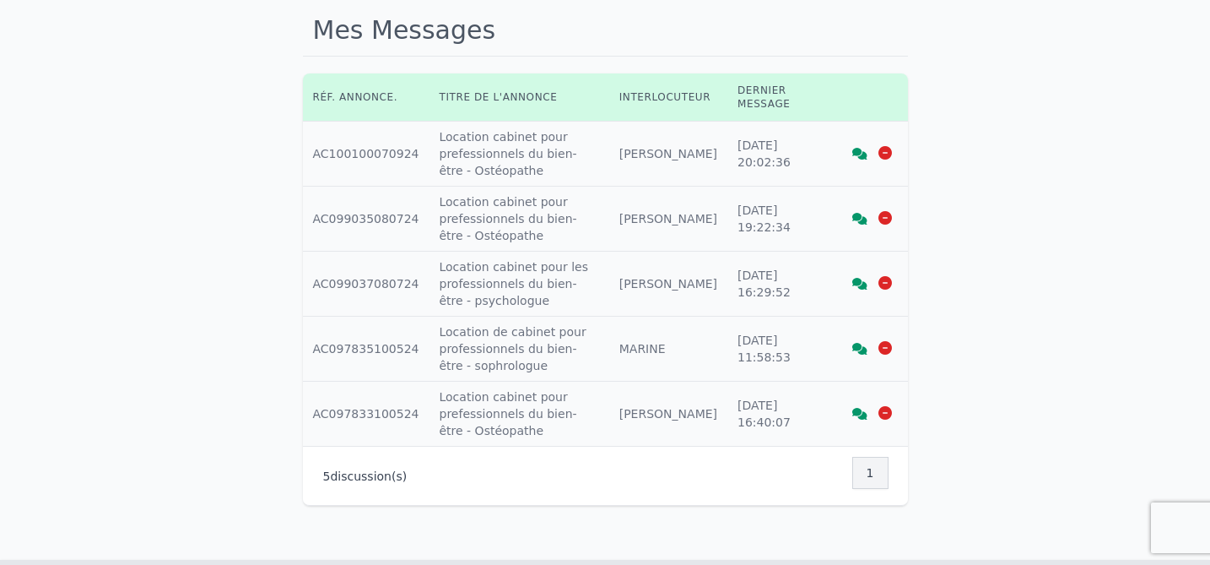
scroll to position [150, 0]
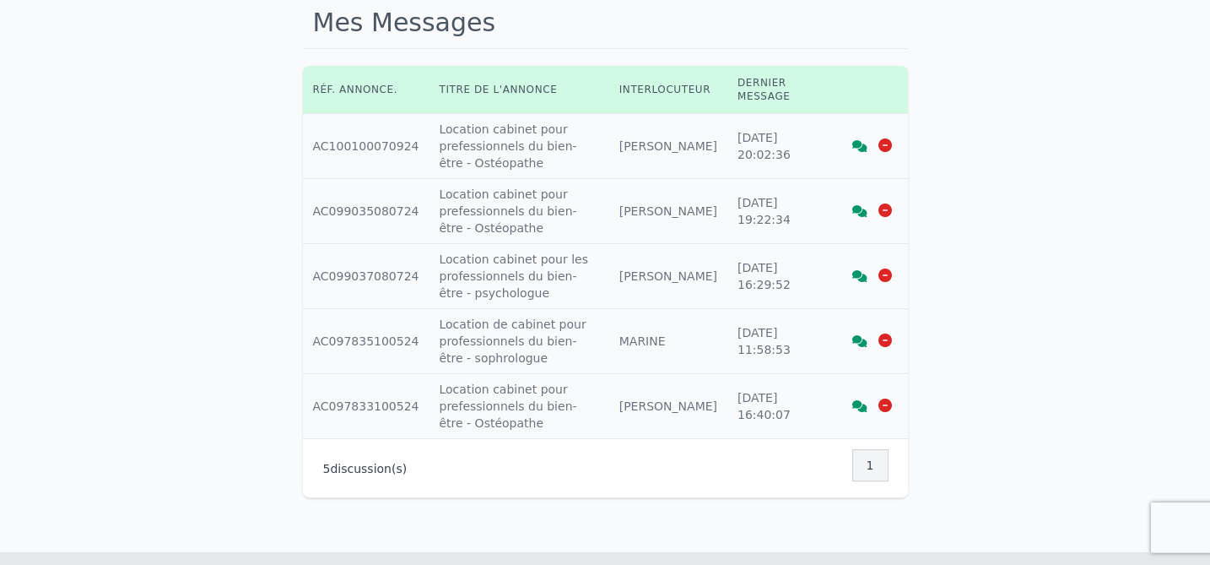
click at [857, 273] on icon at bounding box center [859, 276] width 15 height 12
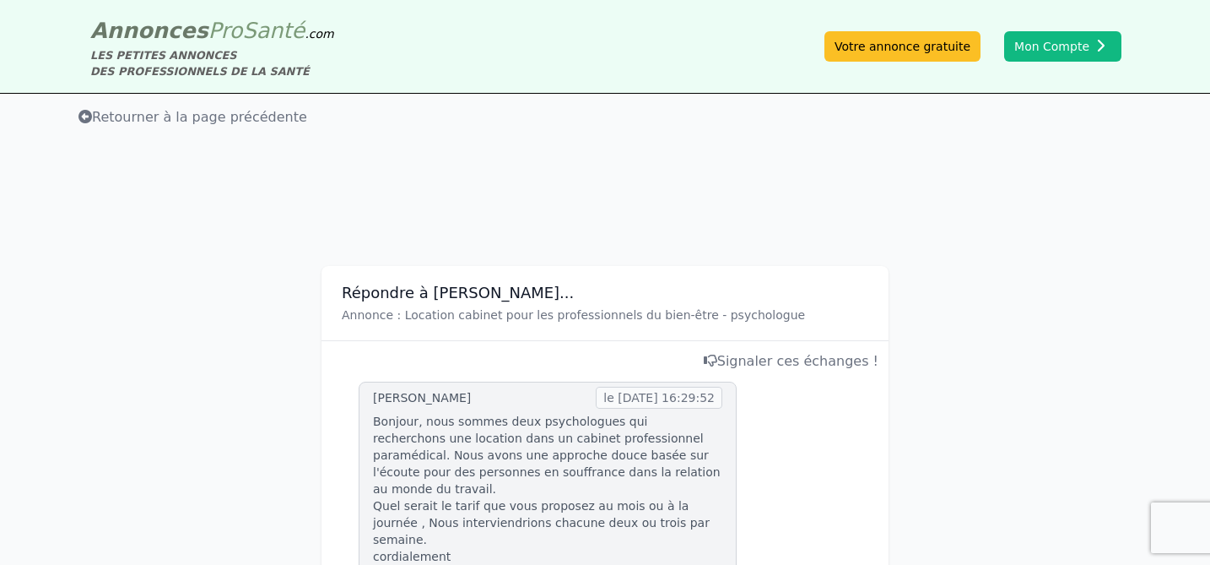
click at [155, 116] on span "Retourner à la page précédente" at bounding box center [192, 117] width 229 height 16
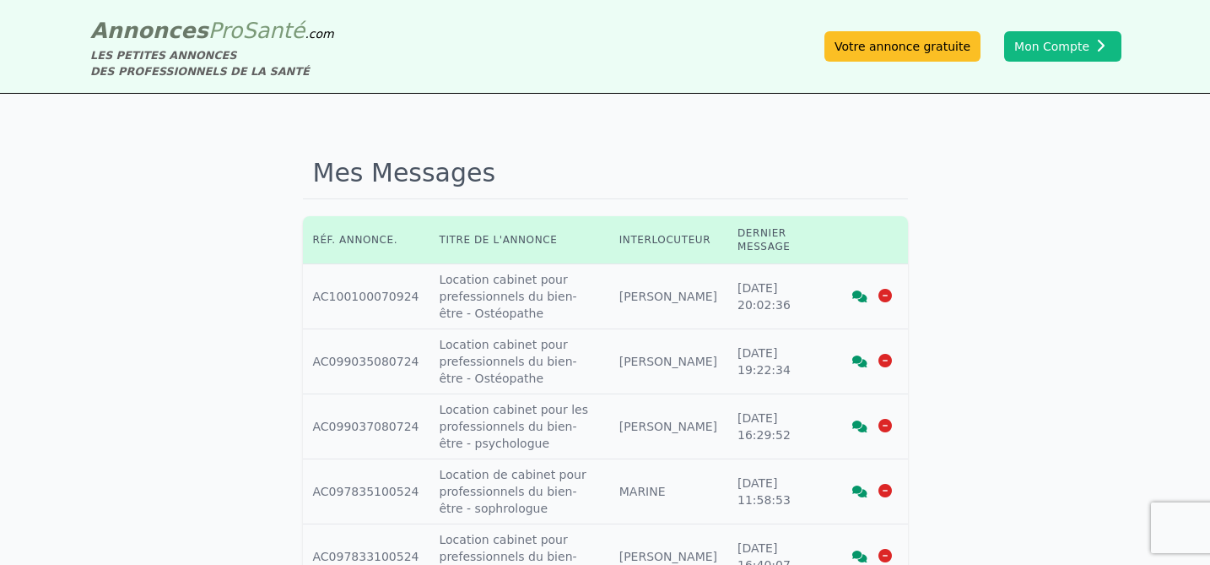
click at [881, 430] on icon at bounding box center [886, 426] width 14 height 14
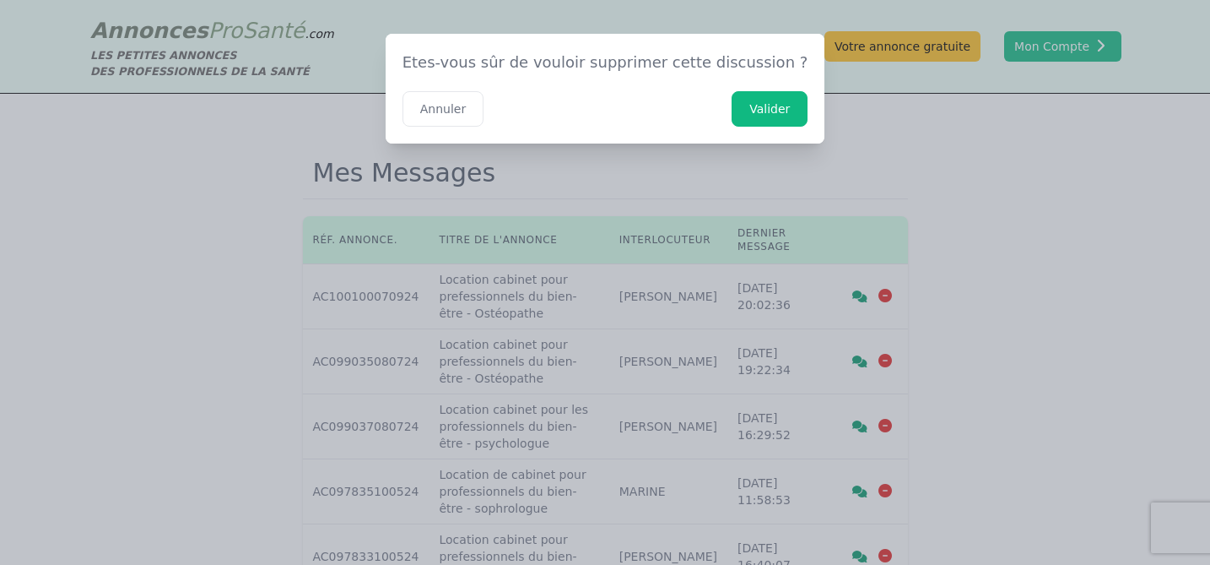
click at [756, 112] on button "Valider" at bounding box center [770, 108] width 76 height 35
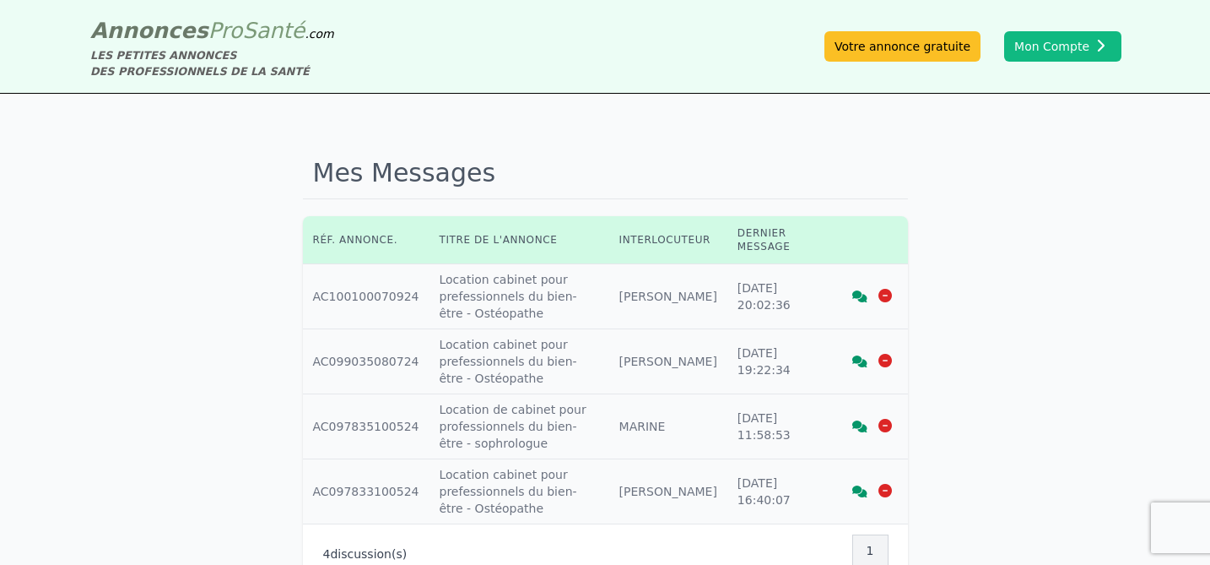
click at [863, 428] on icon at bounding box center [859, 426] width 15 height 12
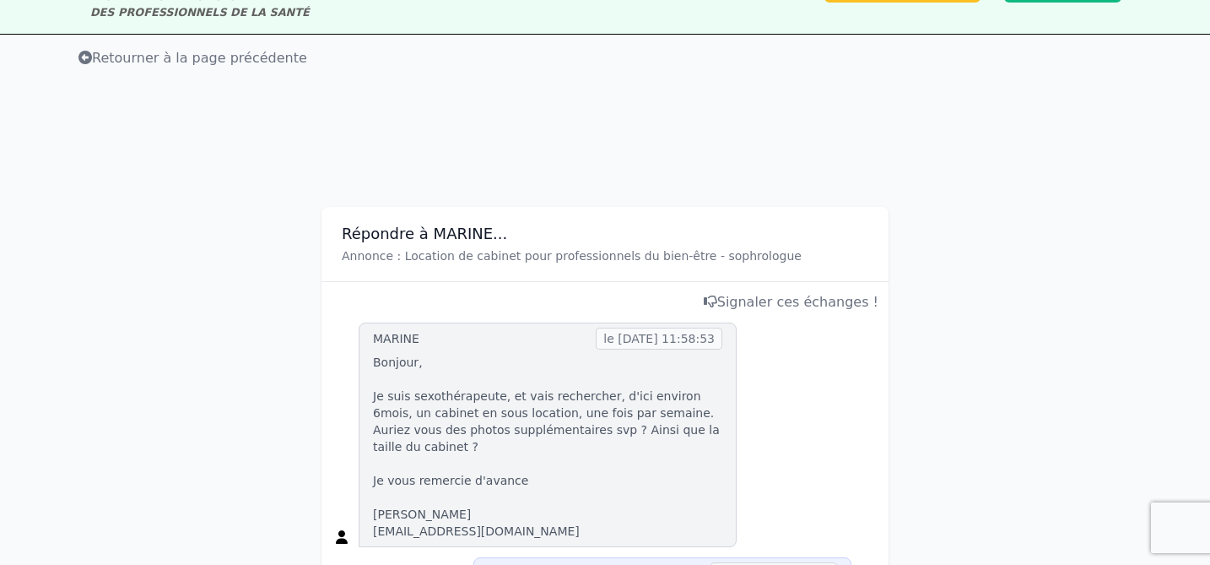
scroll to position [37, 0]
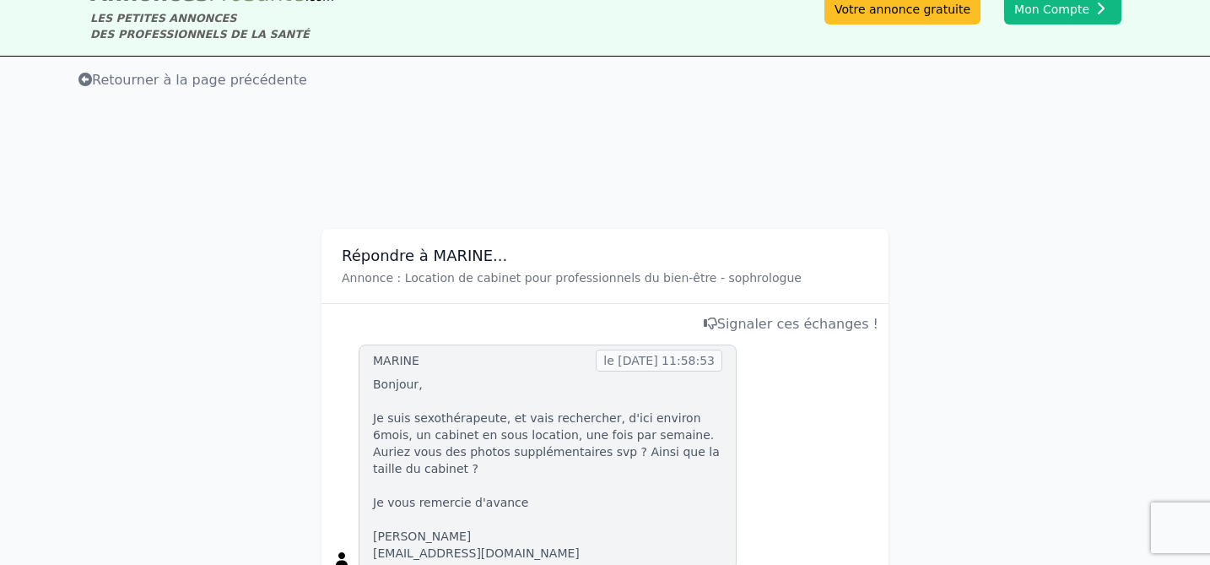
click at [248, 87] on span "Retourner à la page précédente" at bounding box center [192, 80] width 229 height 16
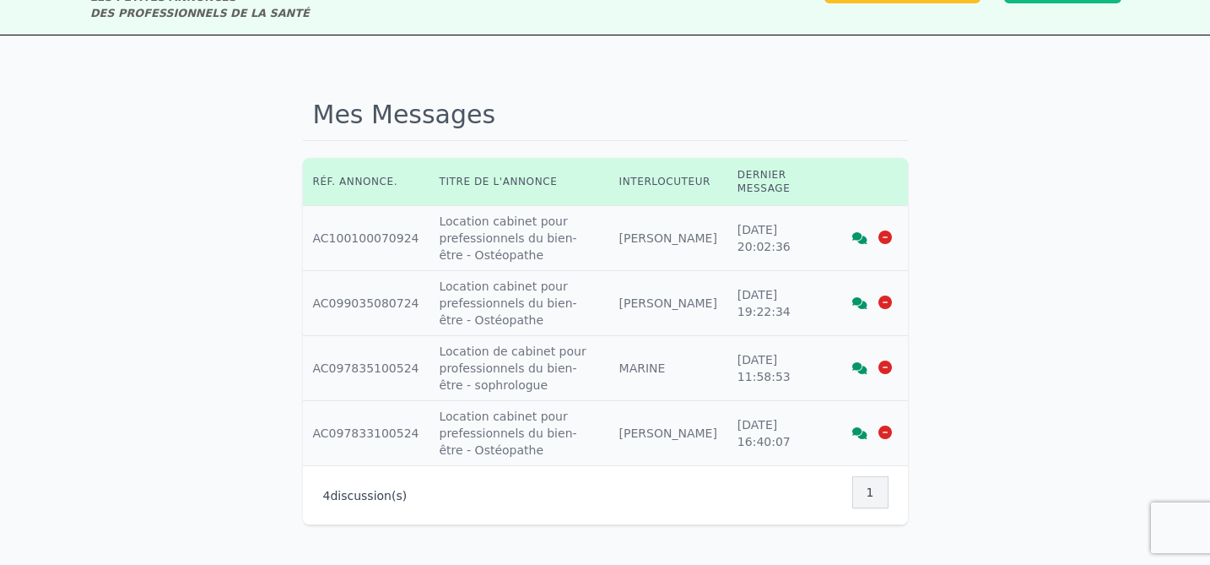
scroll to position [79, 0]
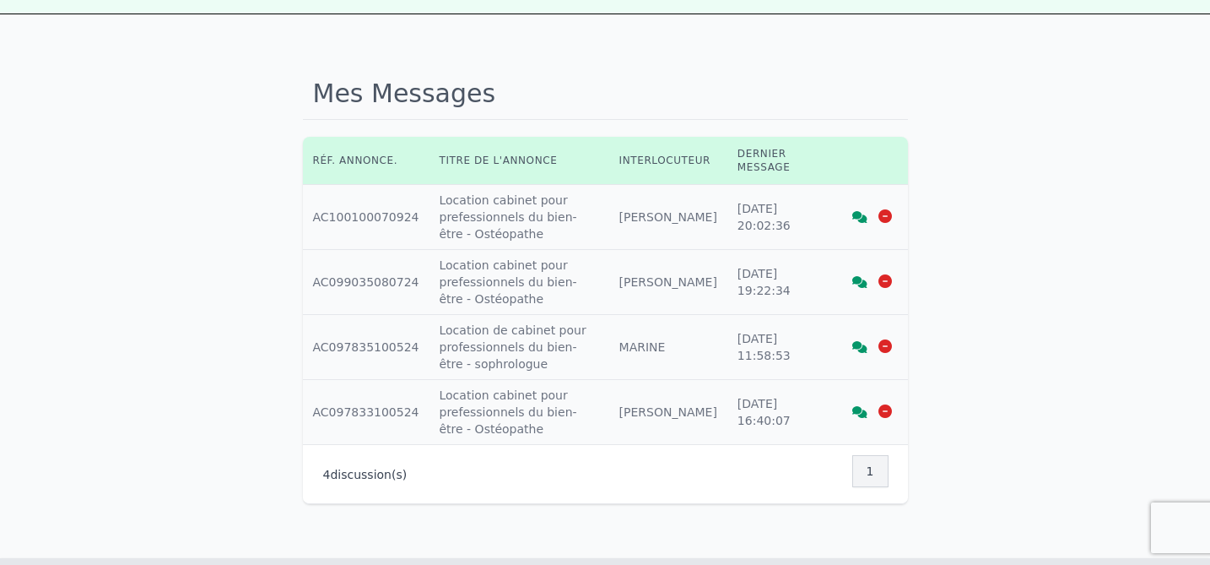
click at [883, 345] on icon at bounding box center [886, 346] width 14 height 14
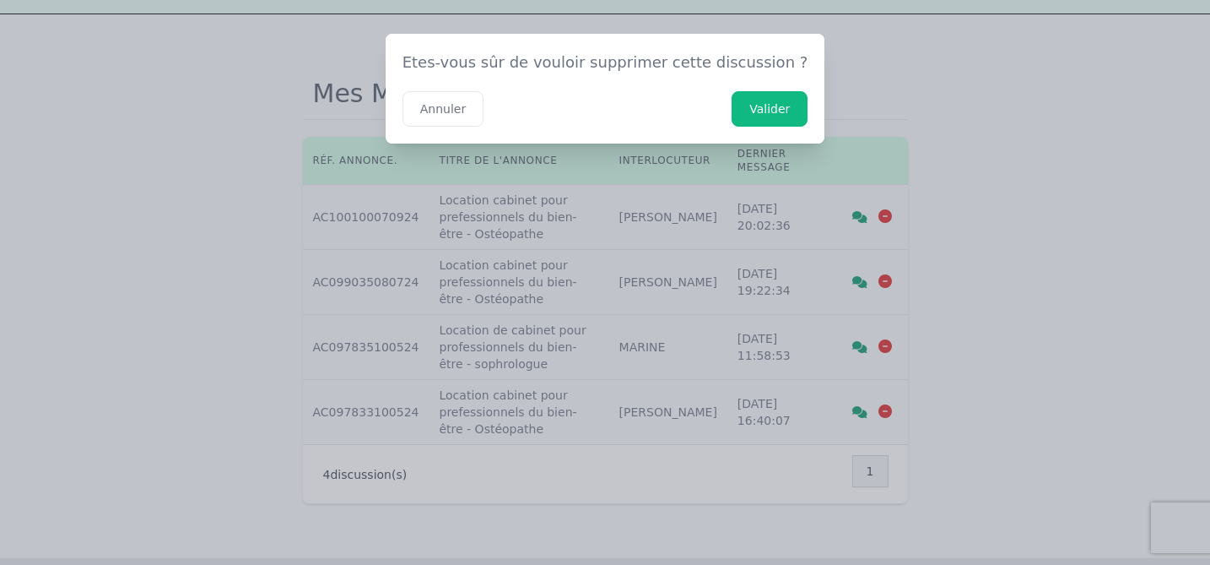
click at [738, 104] on button "Valider" at bounding box center [770, 108] width 76 height 35
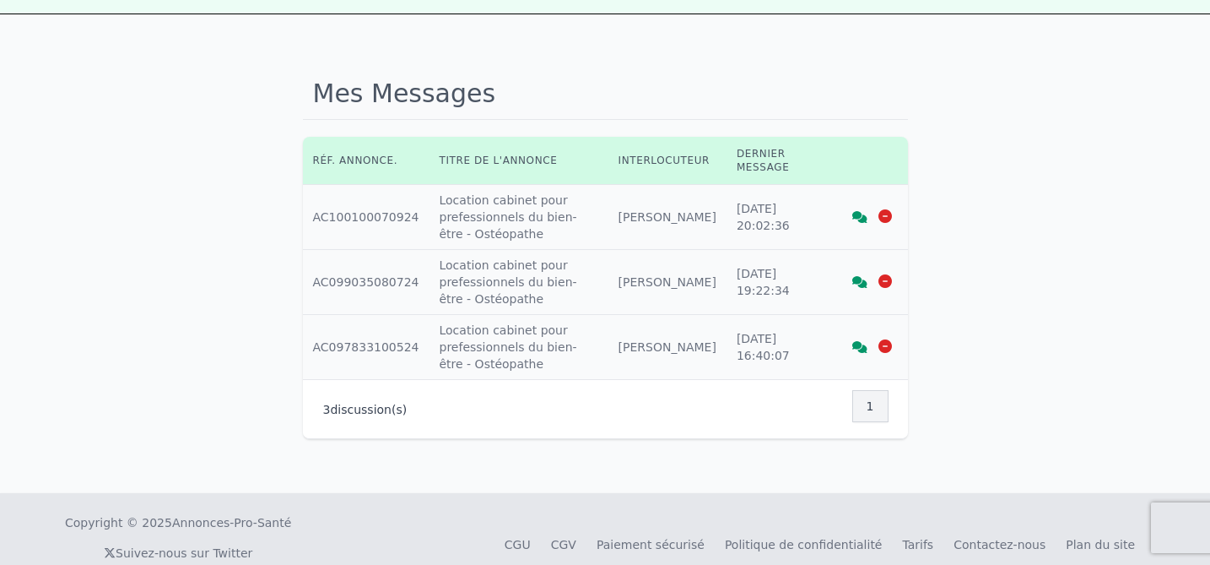
click at [857, 341] on icon at bounding box center [859, 347] width 15 height 12
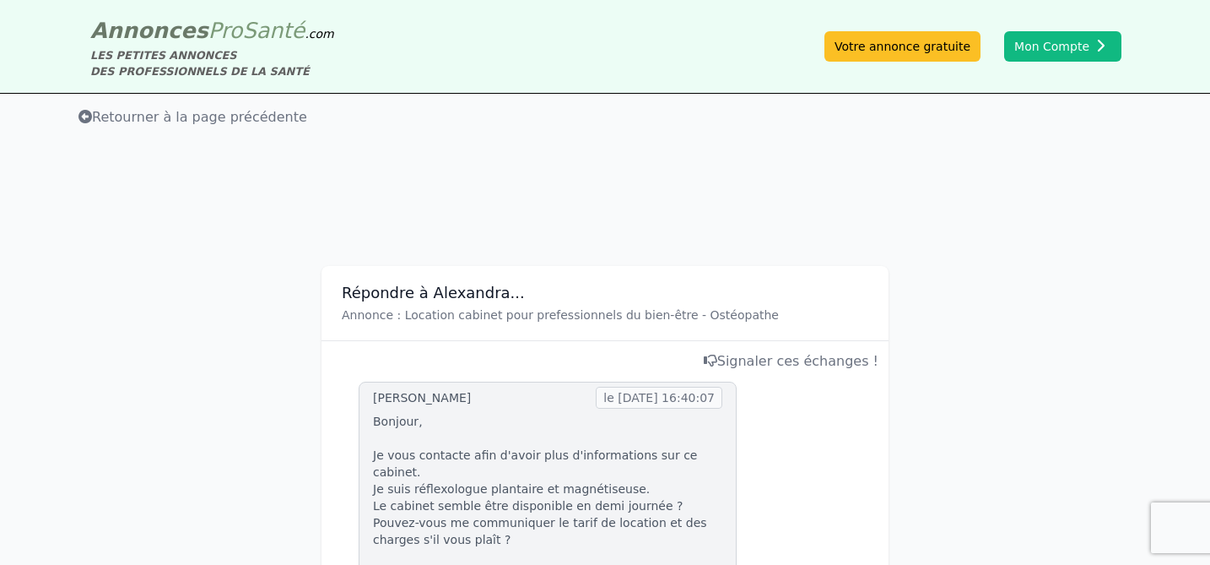
click at [147, 121] on span "Retourner à la page précédente" at bounding box center [192, 117] width 229 height 16
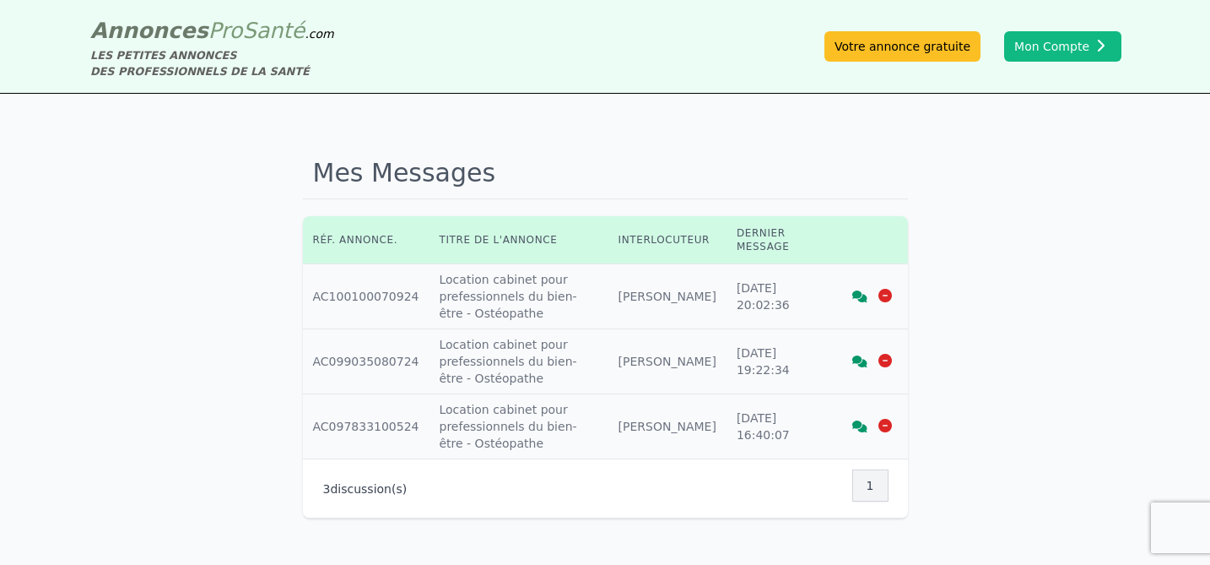
click at [888, 424] on icon at bounding box center [886, 426] width 14 height 14
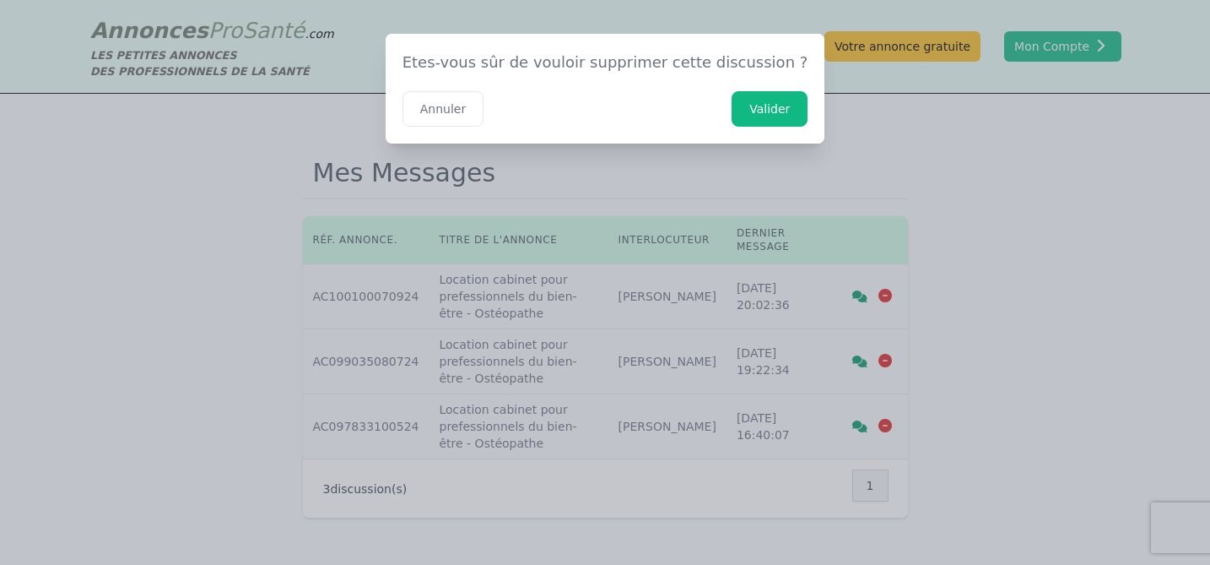
click at [750, 107] on button "Valider" at bounding box center [770, 108] width 76 height 35
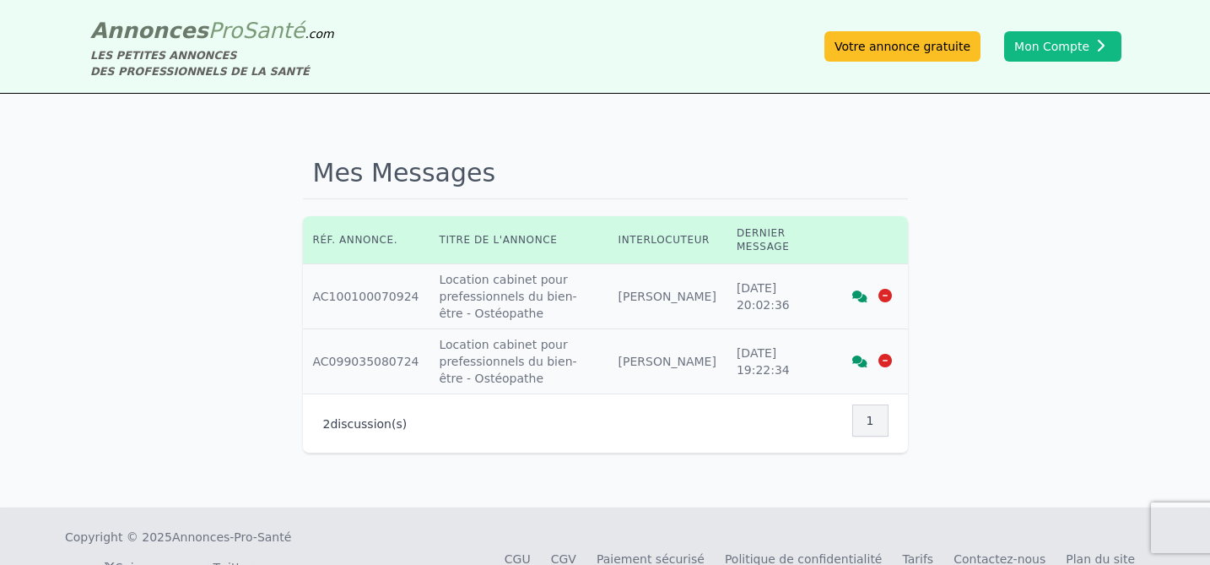
click at [1003, 185] on div "Mes Messages Réf. annonce. Titre de l'annonce Interlocuteur Dernier message Réf…" at bounding box center [605, 301] width 1210 height 414
